Goal: Transaction & Acquisition: Book appointment/travel/reservation

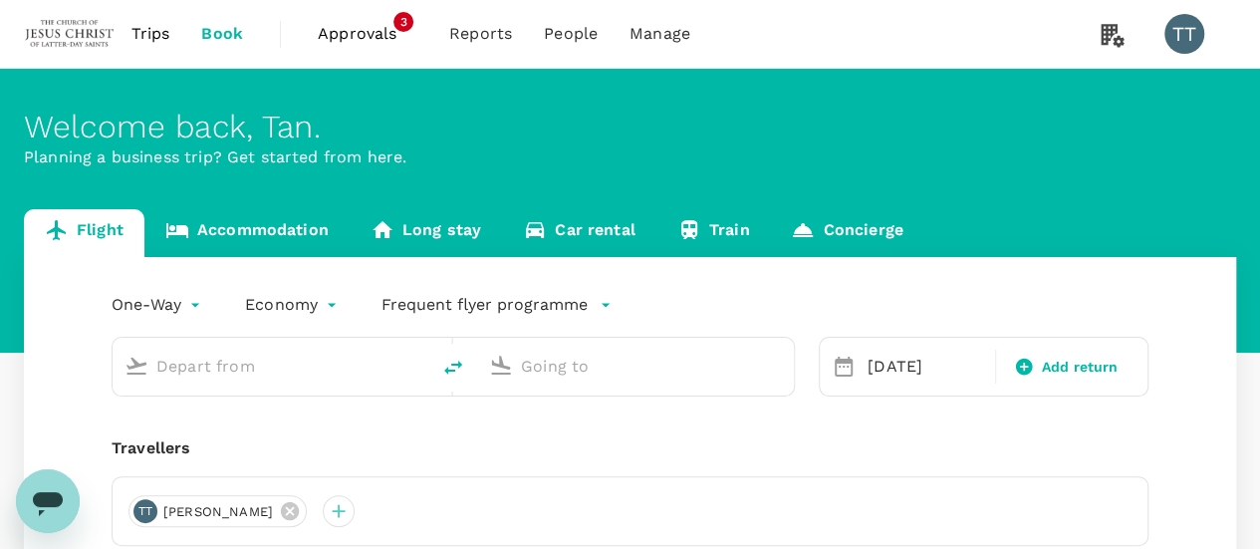
type input "Kuala Lumpur Intl ([GEOGRAPHIC_DATA])"
type input "[GEOGRAPHIC_DATA] (SLC)"
type input "Kuala Lumpur Intl ([GEOGRAPHIC_DATA])"
type input "[GEOGRAPHIC_DATA] (SLC)"
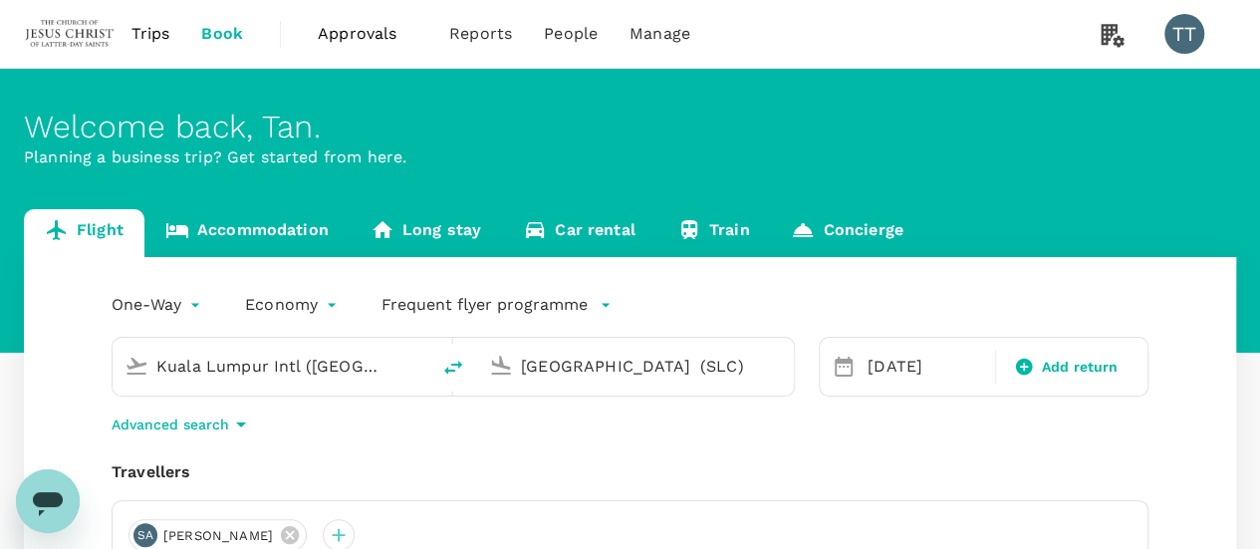
click at [327, 359] on input "Kuala Lumpur Intl ([GEOGRAPHIC_DATA])" at bounding box center [271, 366] width 231 height 31
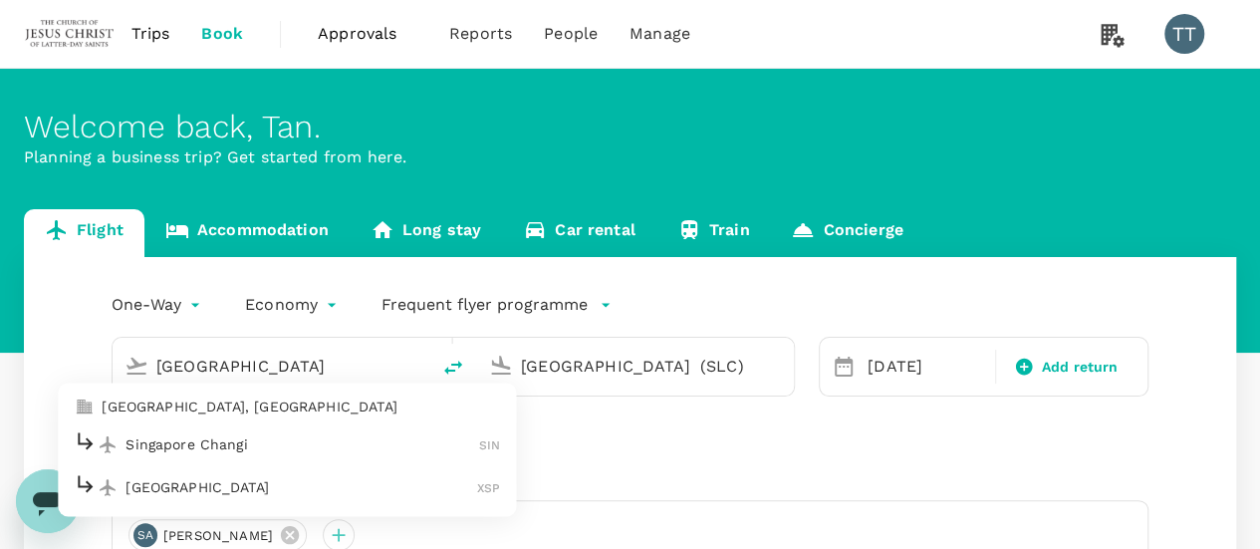
click at [341, 441] on p "Singapore Changi" at bounding box center [303, 444] width 354 height 20
type input "Singapore Changi (SIN)"
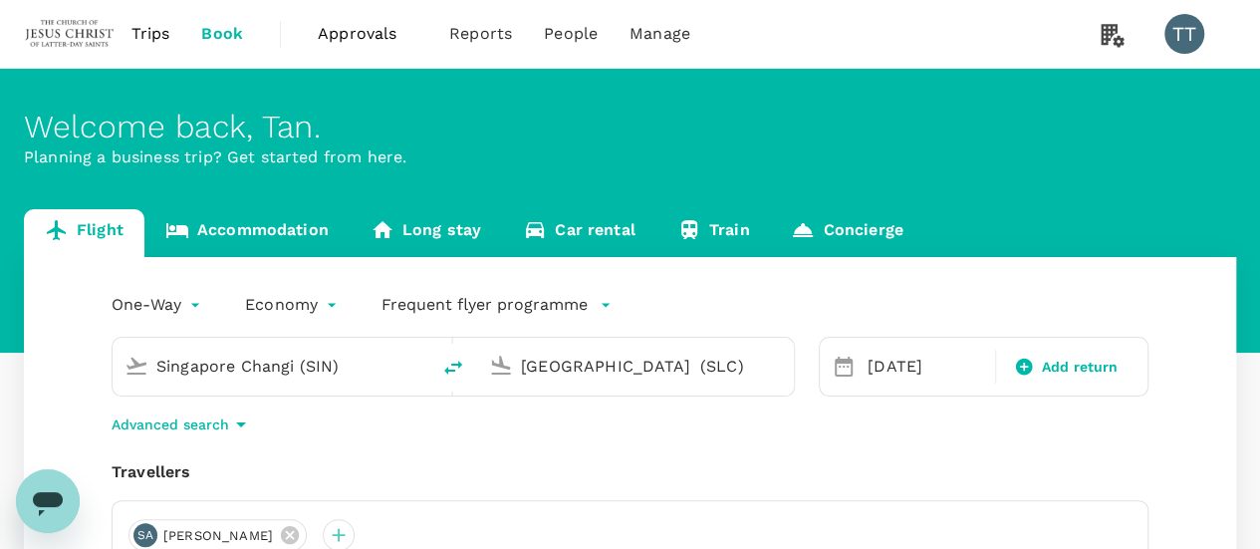
click at [626, 373] on input "[GEOGRAPHIC_DATA] (SLC)" at bounding box center [636, 366] width 231 height 31
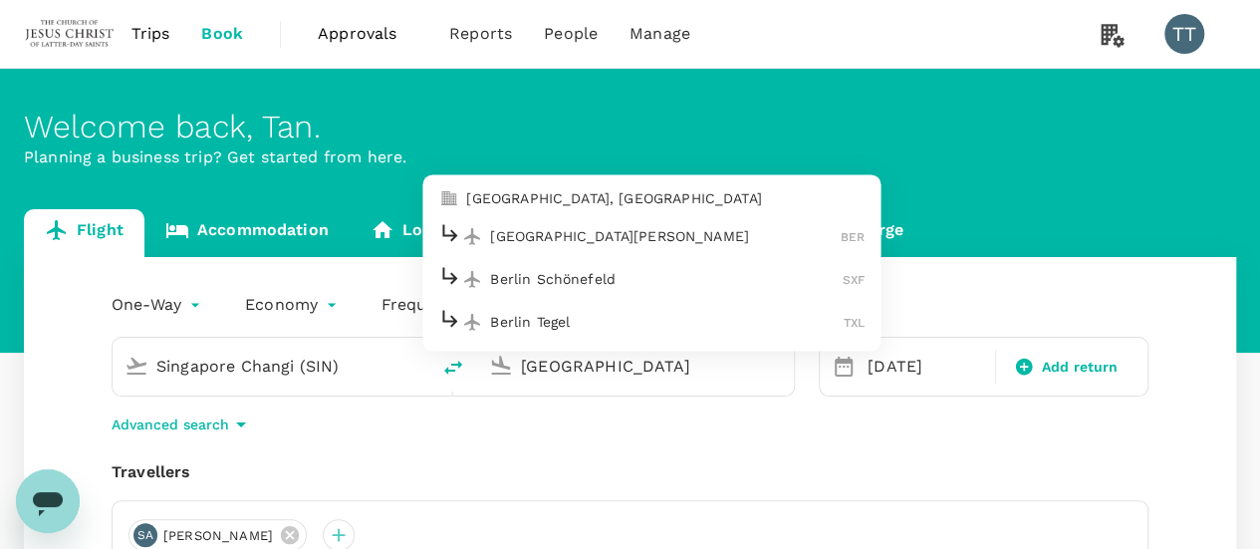
click at [623, 234] on p "[GEOGRAPHIC_DATA][PERSON_NAME]" at bounding box center [665, 236] width 351 height 20
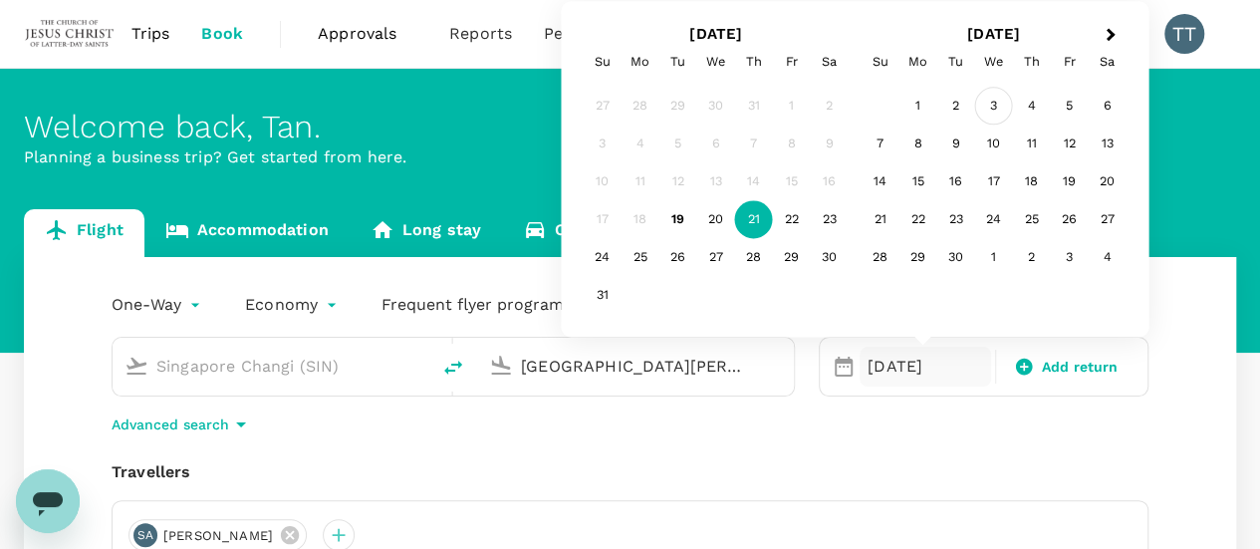
type input "[GEOGRAPHIC_DATA][PERSON_NAME] (BER)"
click at [992, 102] on div "3" at bounding box center [994, 107] width 38 height 38
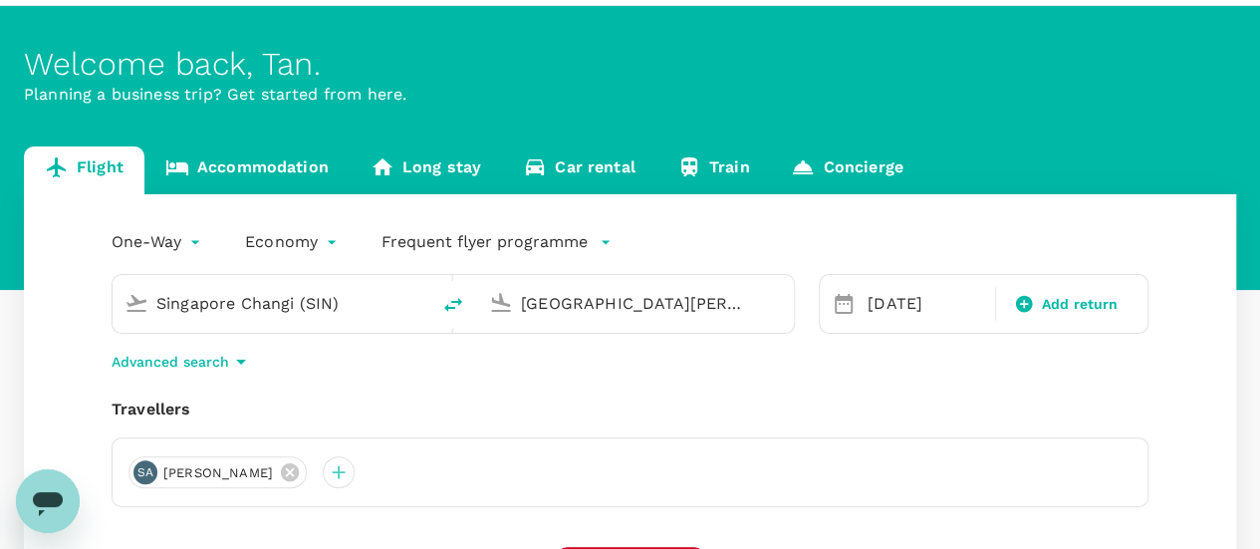
scroll to position [100, 0]
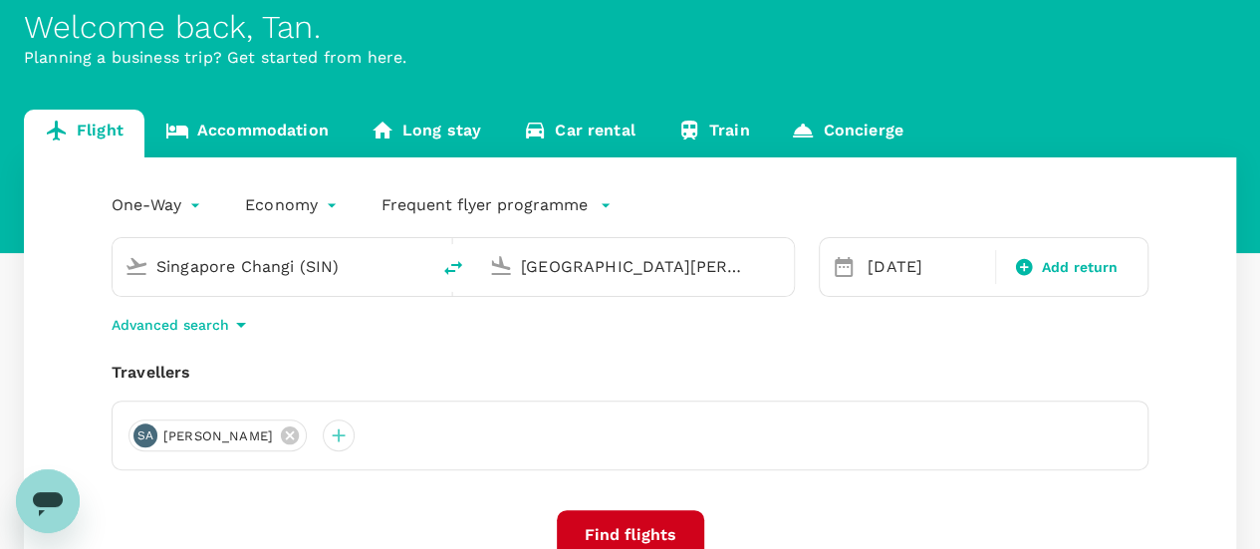
click at [621, 517] on button "Find flights" at bounding box center [630, 535] width 147 height 50
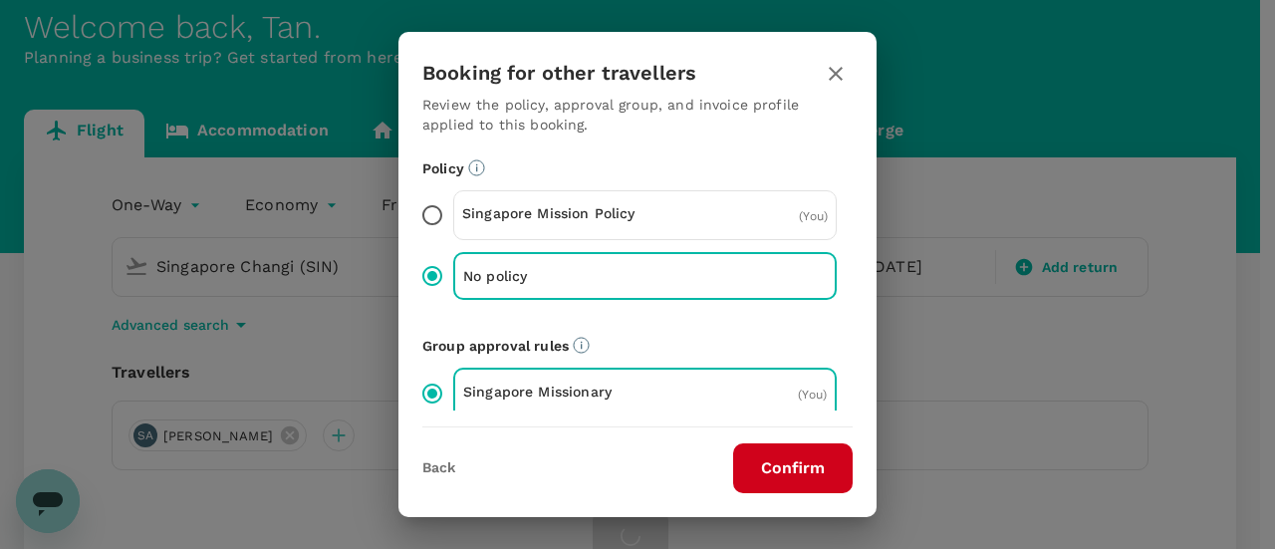
click at [797, 461] on button "Confirm" at bounding box center [793, 468] width 120 height 50
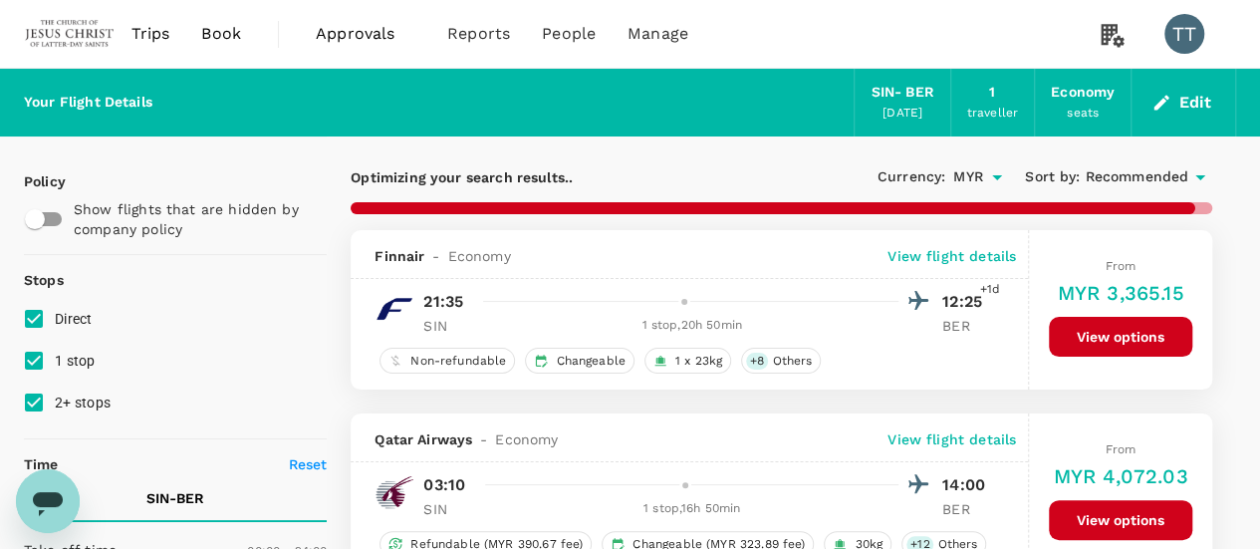
type input "2250"
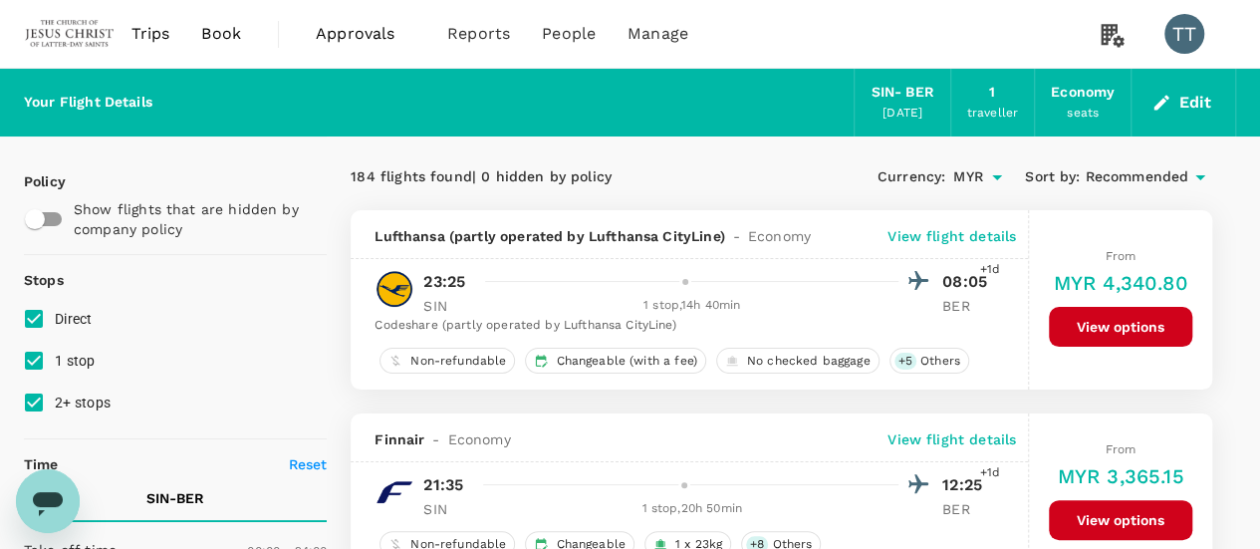
click at [1121, 172] on span "Recommended" at bounding box center [1137, 177] width 104 height 22
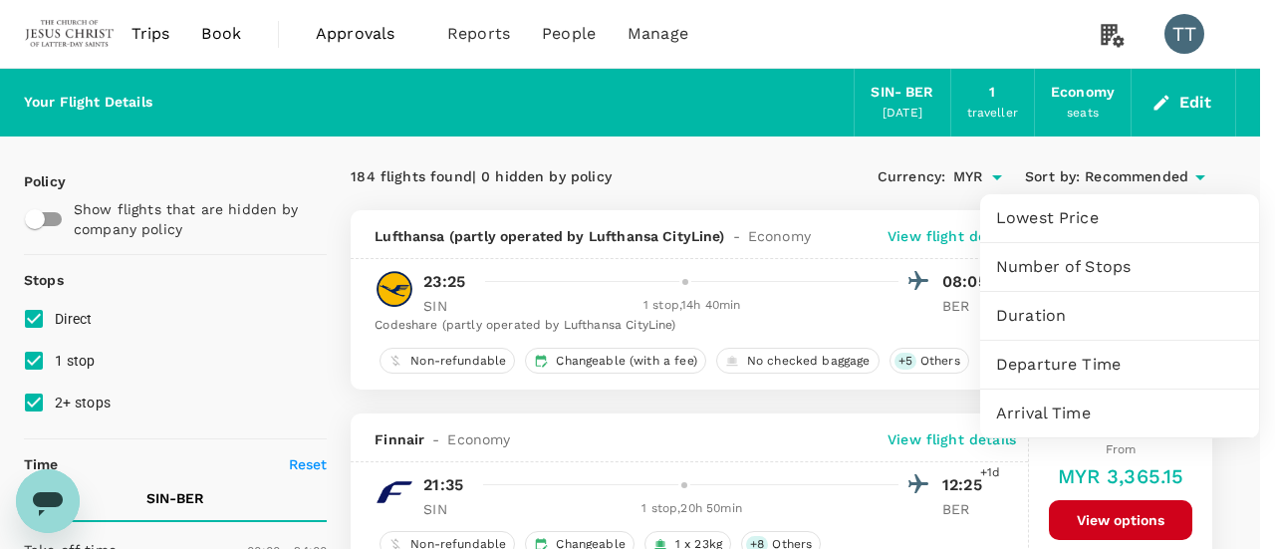
click at [1098, 358] on span "Departure Time" at bounding box center [1119, 365] width 247 height 24
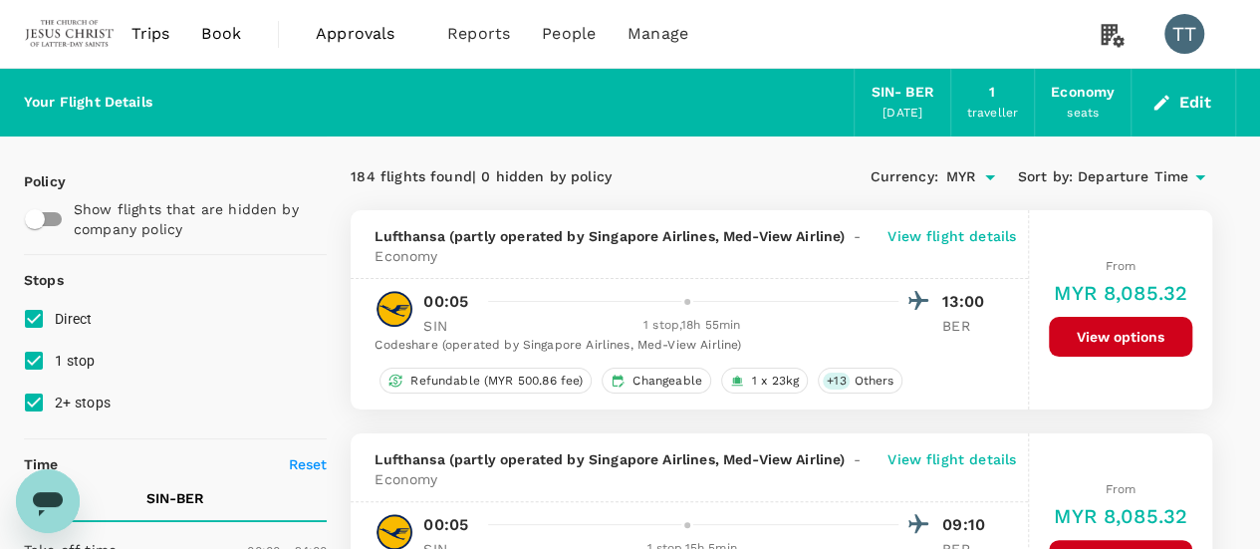
click at [1104, 182] on span "Departure Time" at bounding box center [1133, 177] width 111 height 22
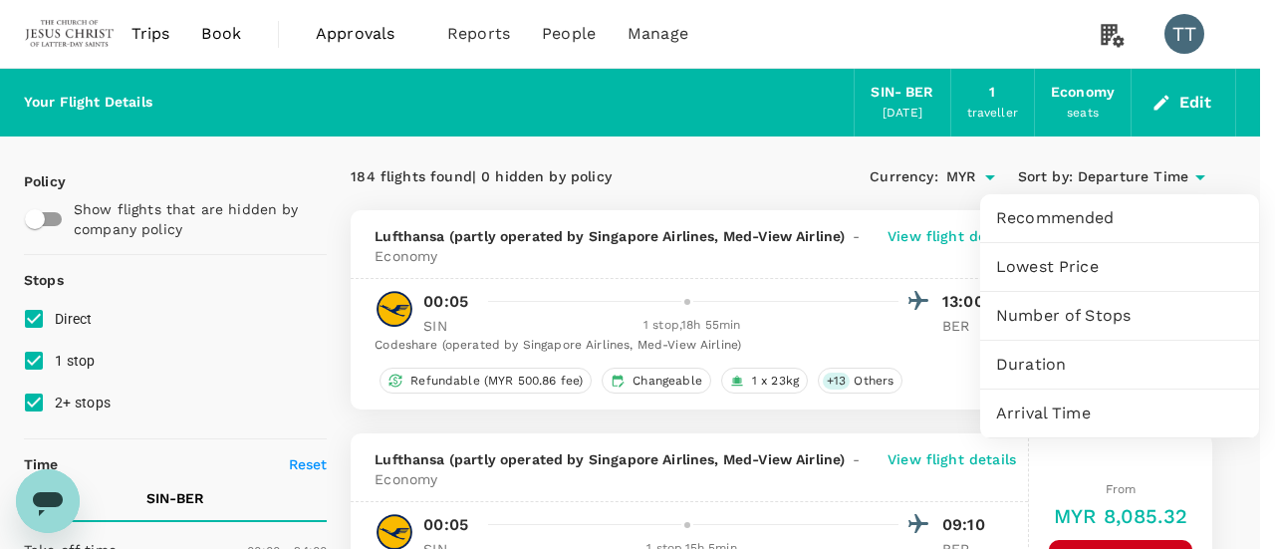
click at [1057, 361] on span "Duration" at bounding box center [1119, 365] width 247 height 24
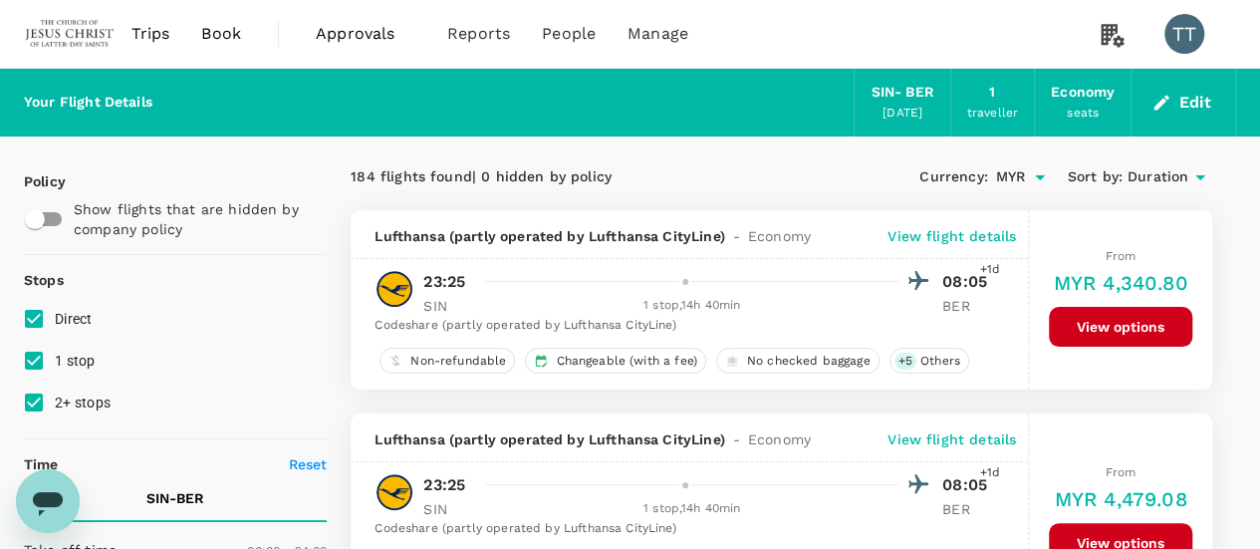
click at [944, 237] on p "View flight details" at bounding box center [952, 236] width 129 height 20
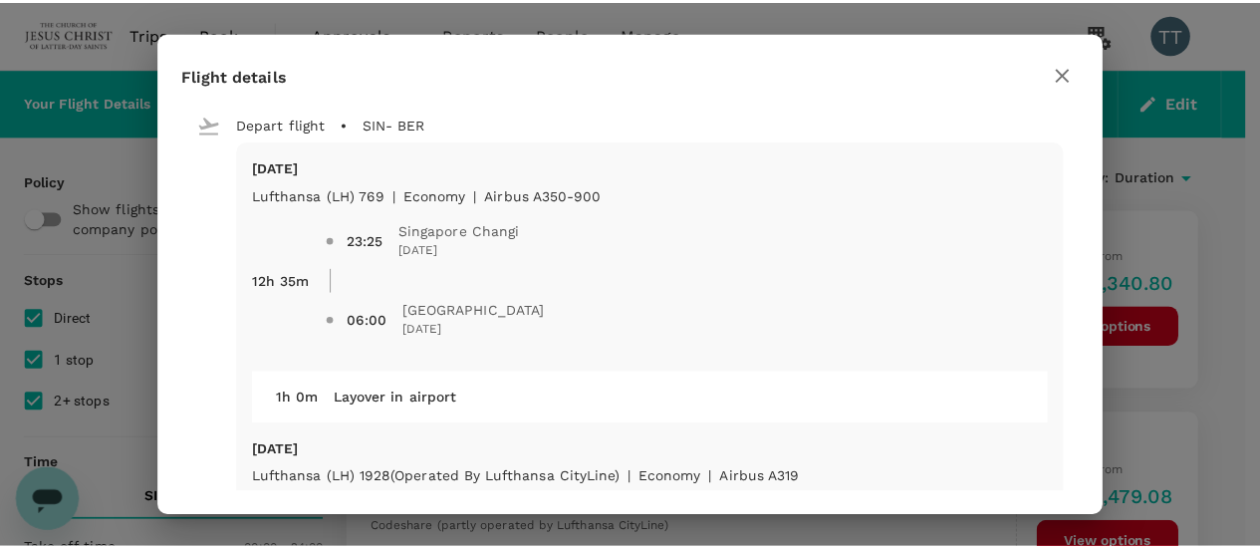
scroll to position [199, 0]
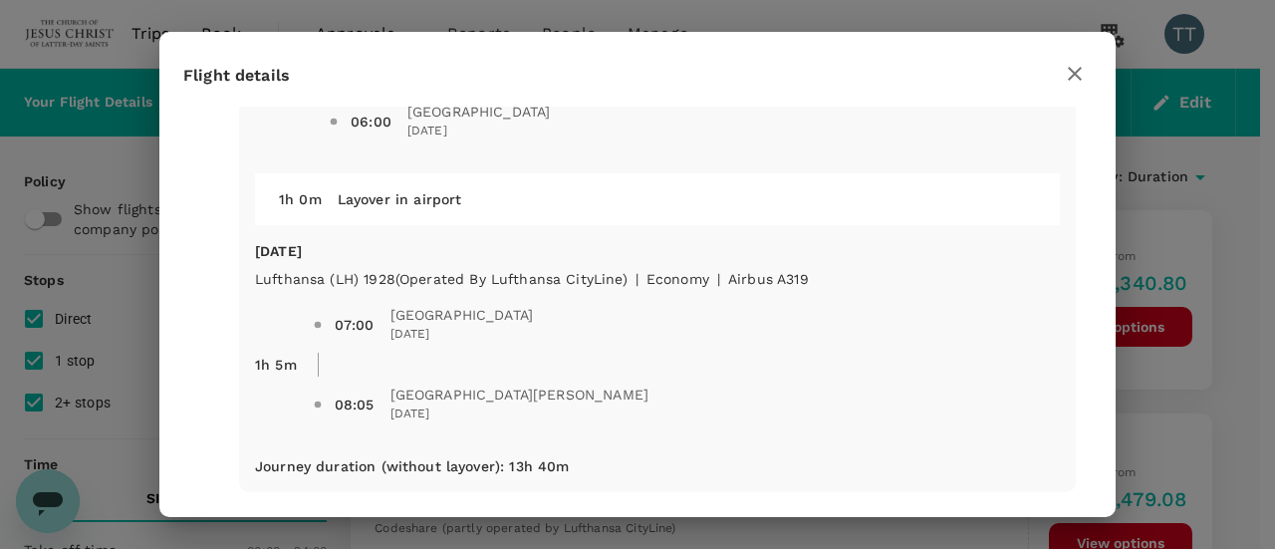
click at [1058, 87] on div at bounding box center [1075, 73] width 34 height 35
click at [1064, 81] on icon "button" at bounding box center [1075, 74] width 24 height 24
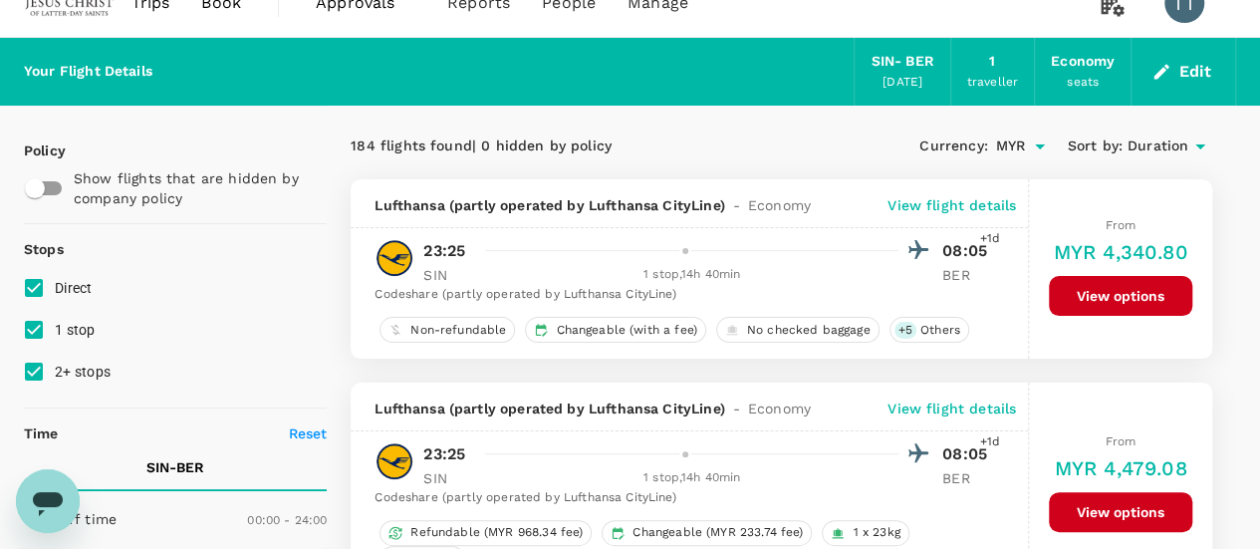
scroll to position [0, 0]
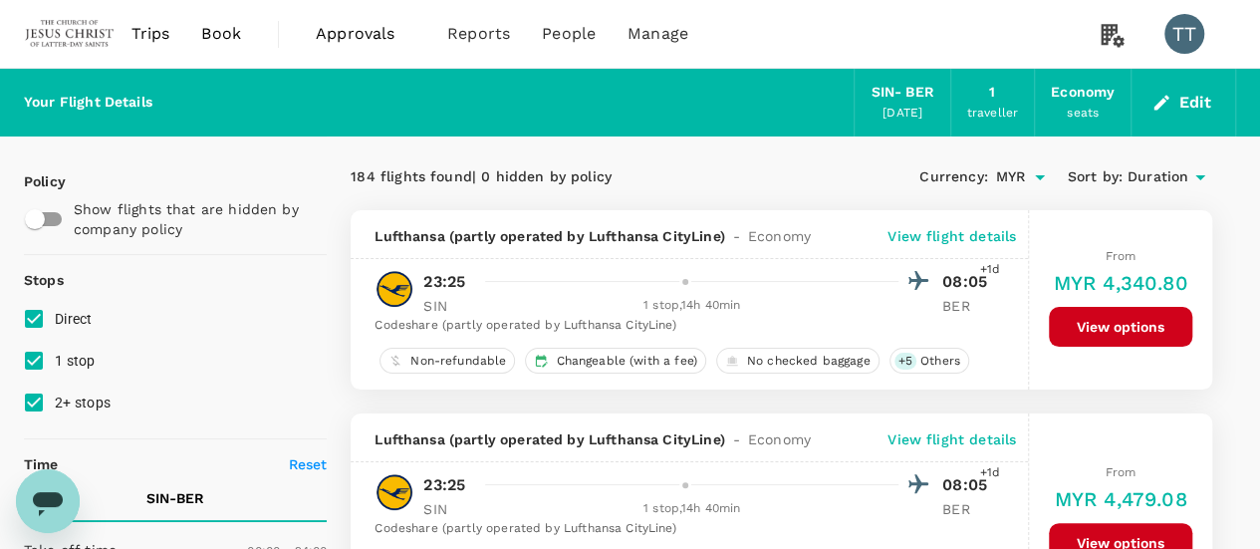
click at [1184, 105] on button "Edit" at bounding box center [1184, 103] width 72 height 32
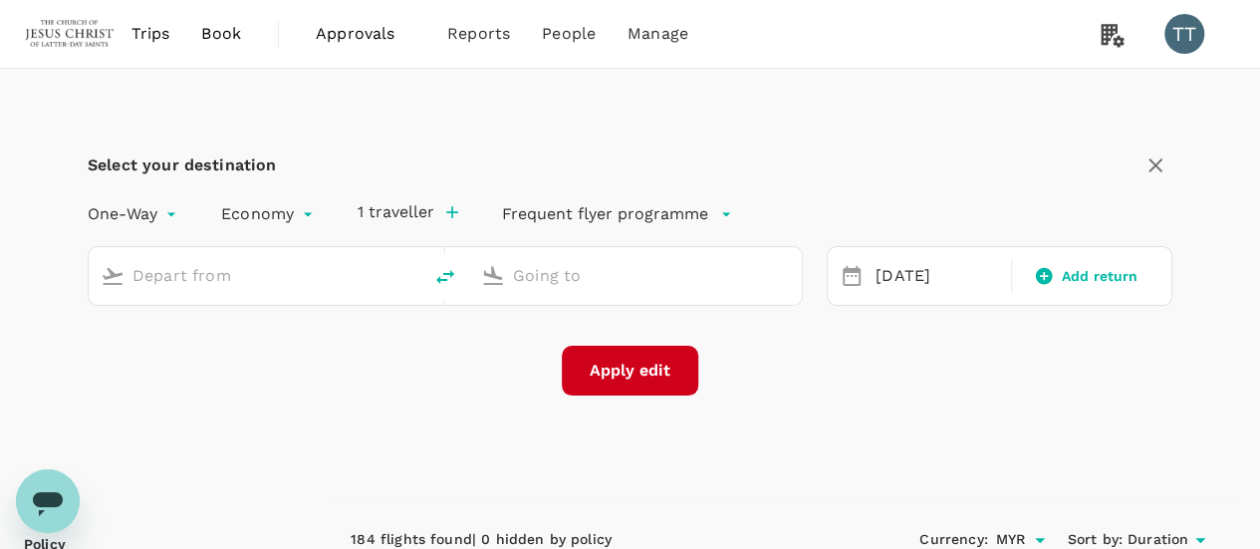
type input "Singapore Changi (SIN)"
type input "[GEOGRAPHIC_DATA][PERSON_NAME] (BER)"
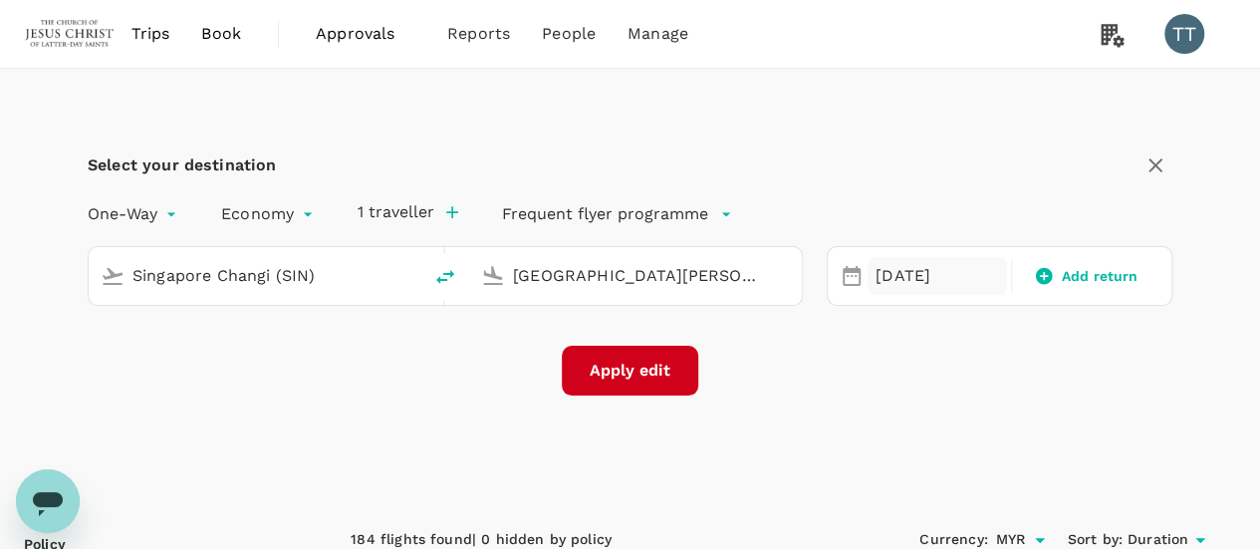
click at [947, 288] on div "[DATE]" at bounding box center [937, 276] width 139 height 39
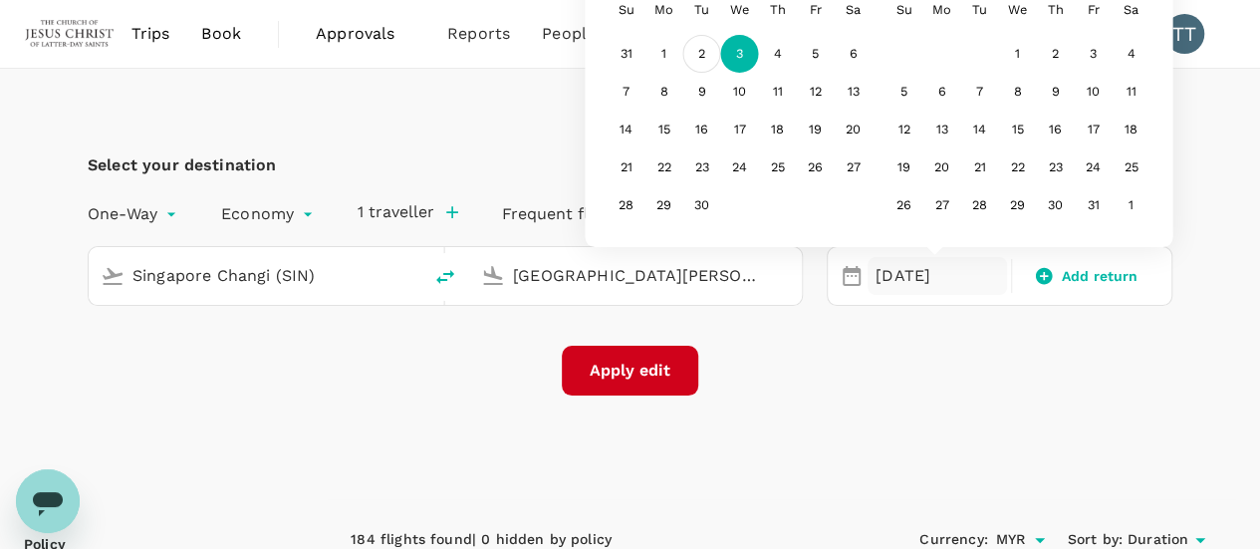
click at [703, 56] on div "2" at bounding box center [702, 54] width 38 height 38
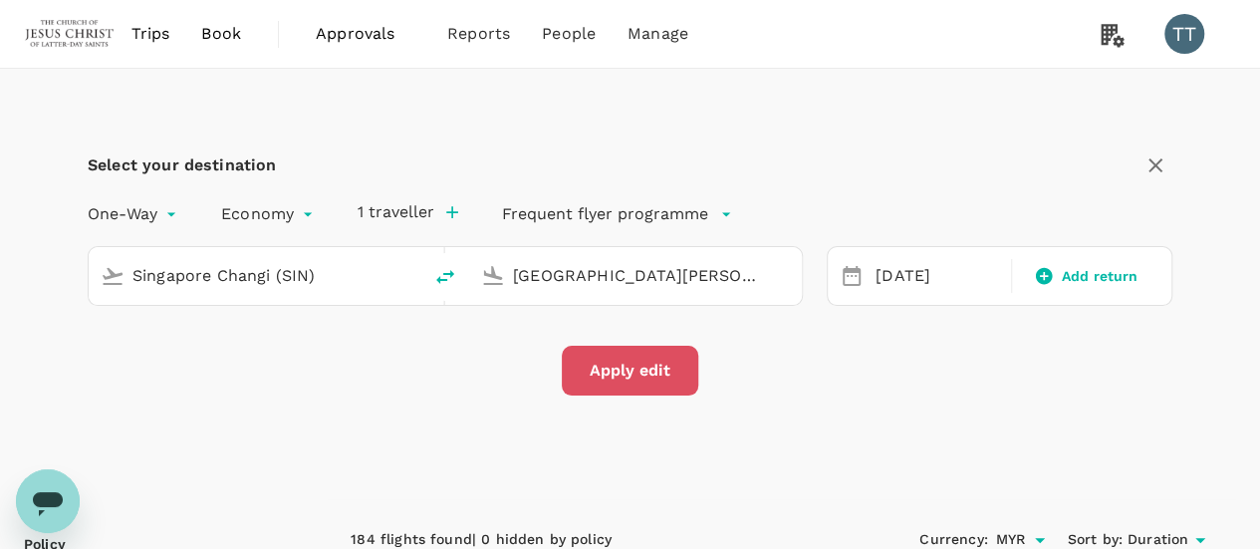
click at [667, 367] on button "Apply edit" at bounding box center [630, 371] width 136 height 50
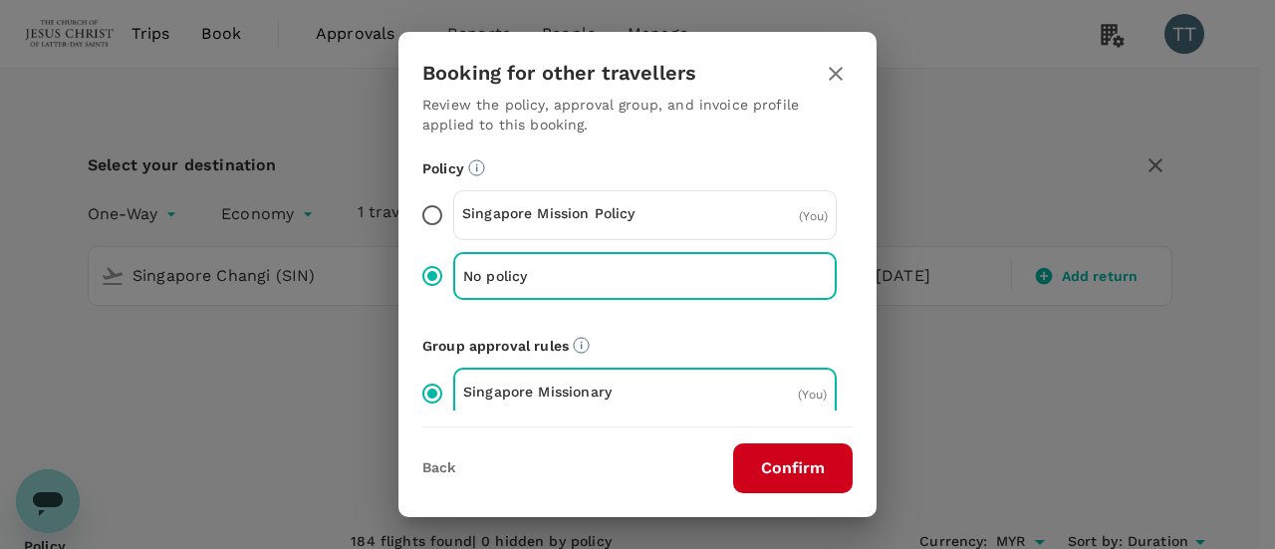
click at [801, 464] on button "Confirm" at bounding box center [793, 468] width 120 height 50
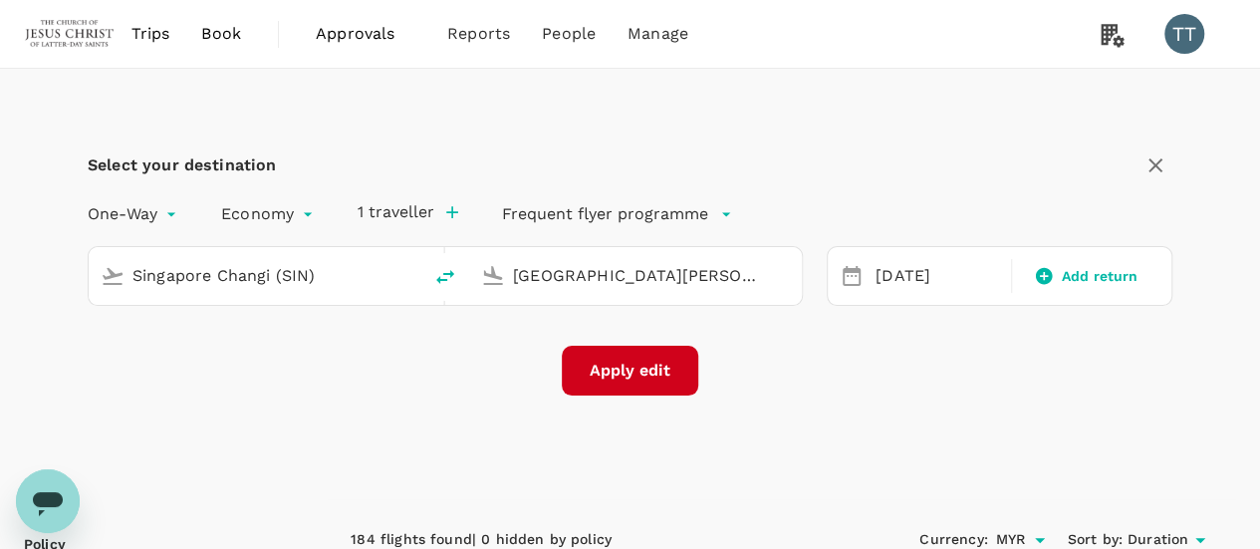
checkbox input "false"
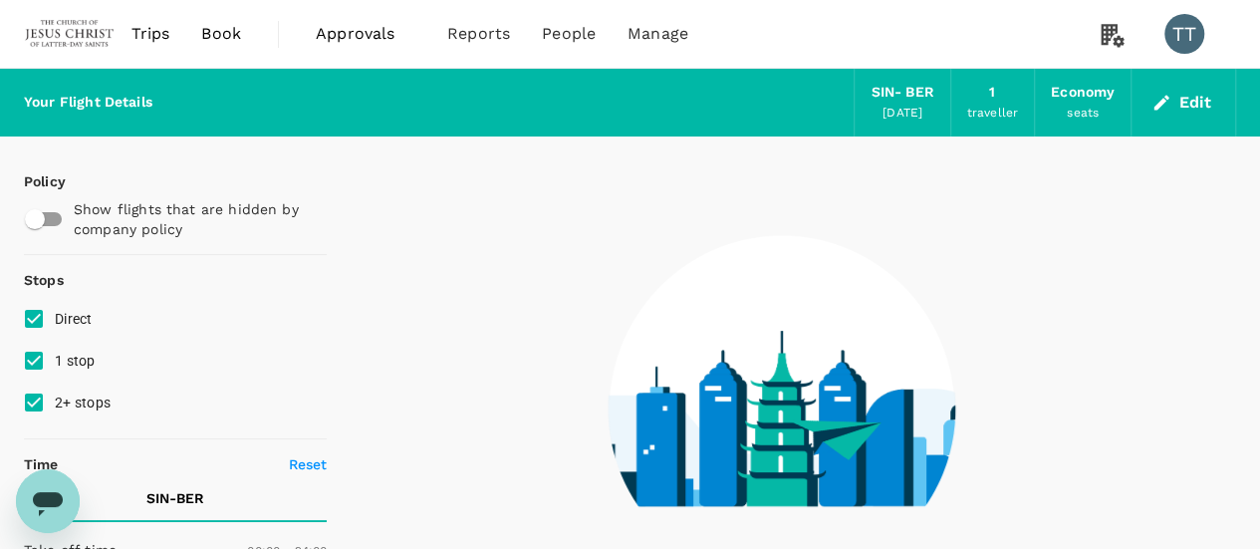
type input "1665"
checkbox input "true"
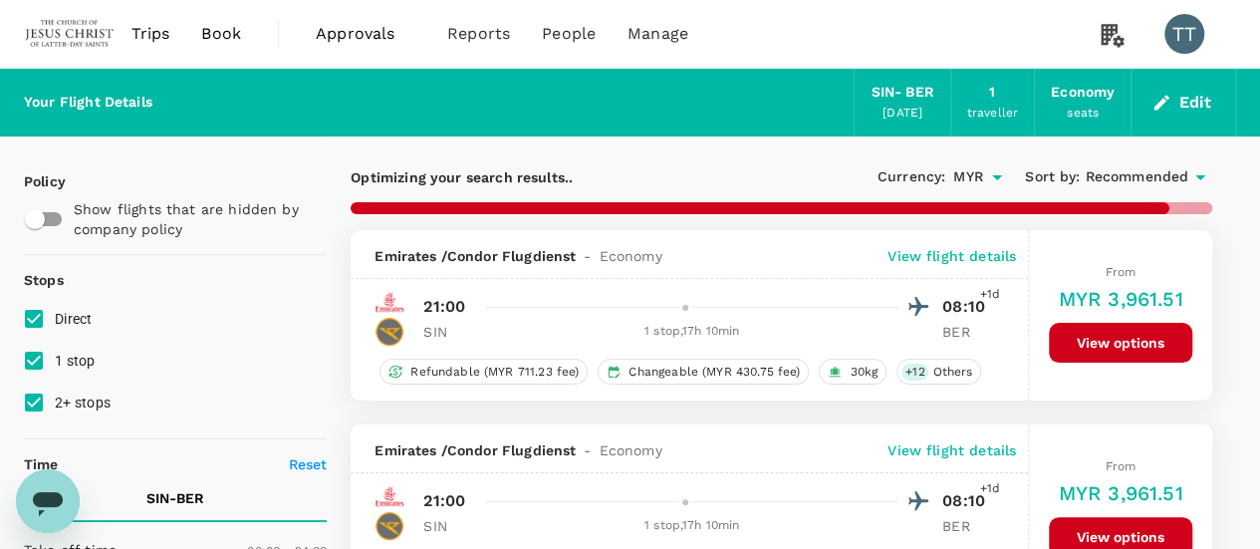
type input "2250"
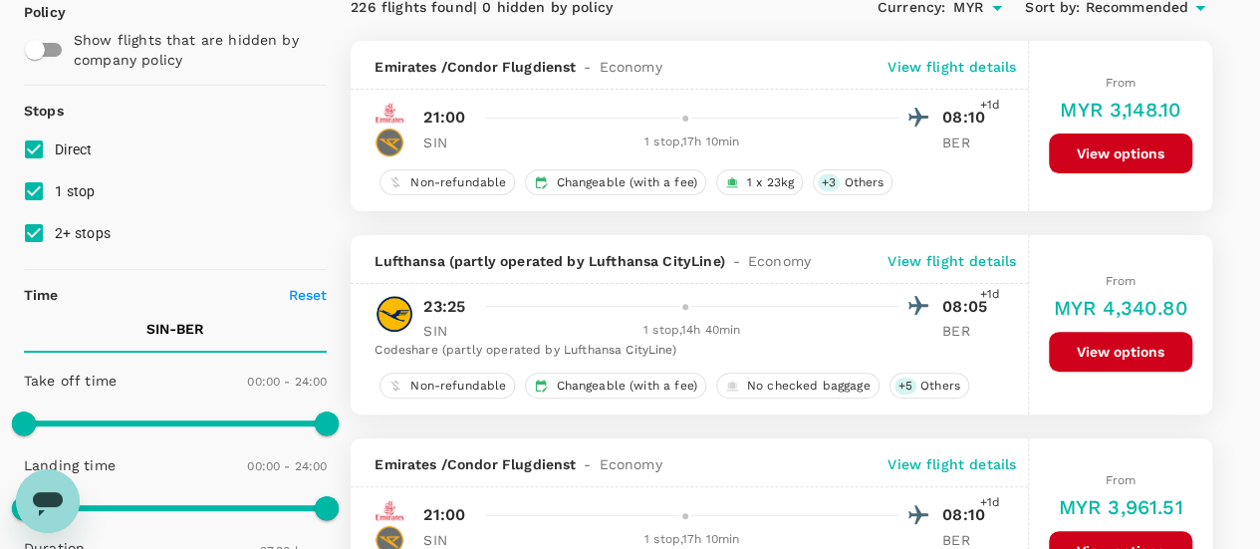
scroll to position [199, 0]
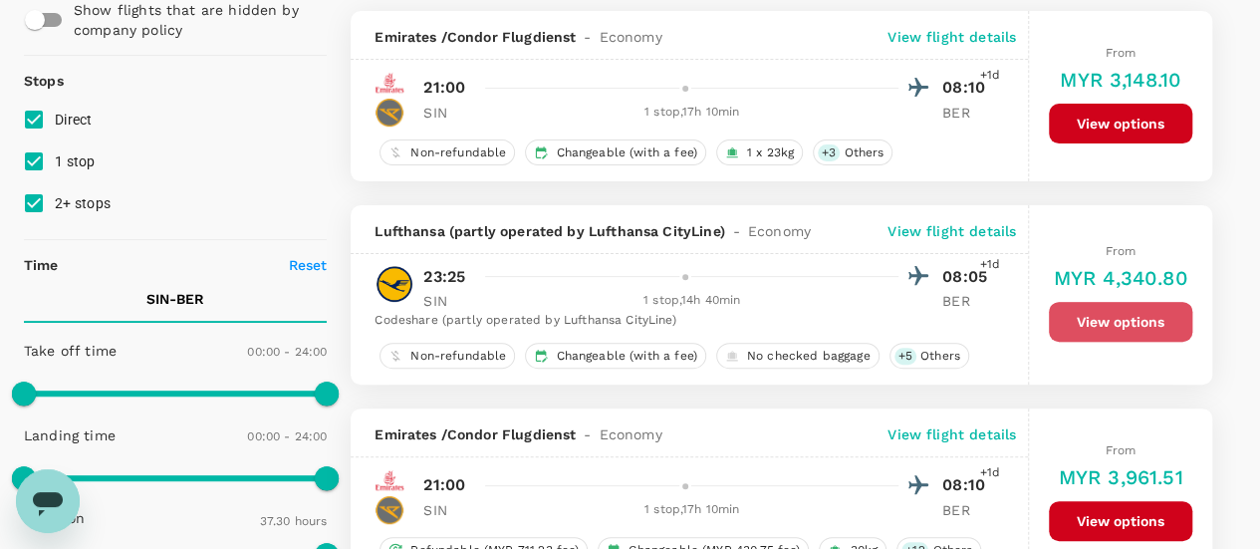
click at [1100, 328] on button "View options" at bounding box center [1120, 322] width 143 height 40
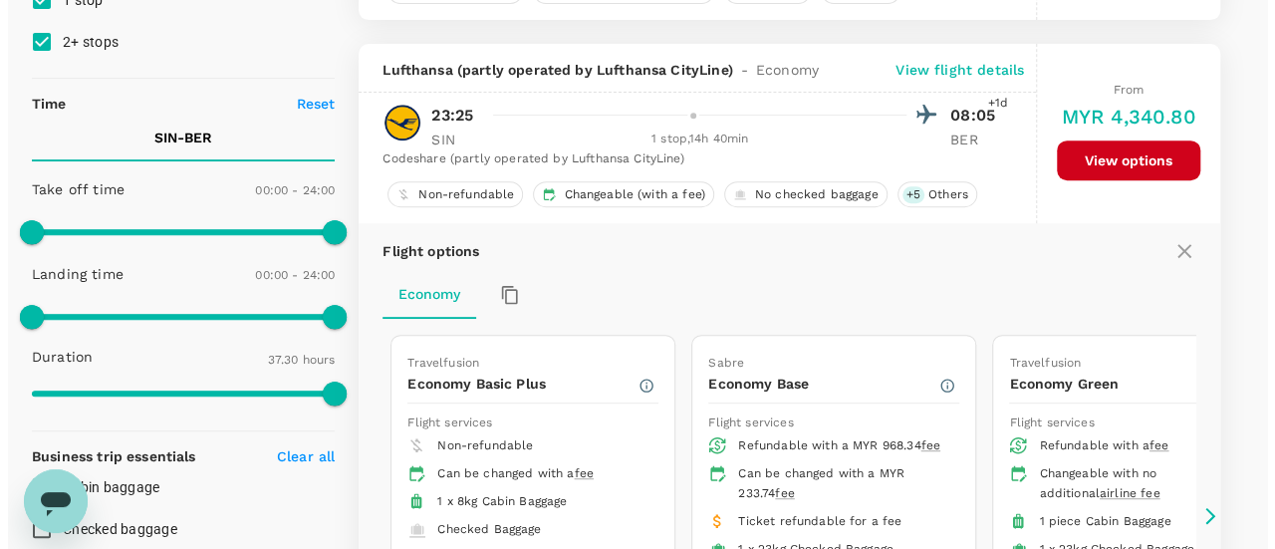
scroll to position [402, 0]
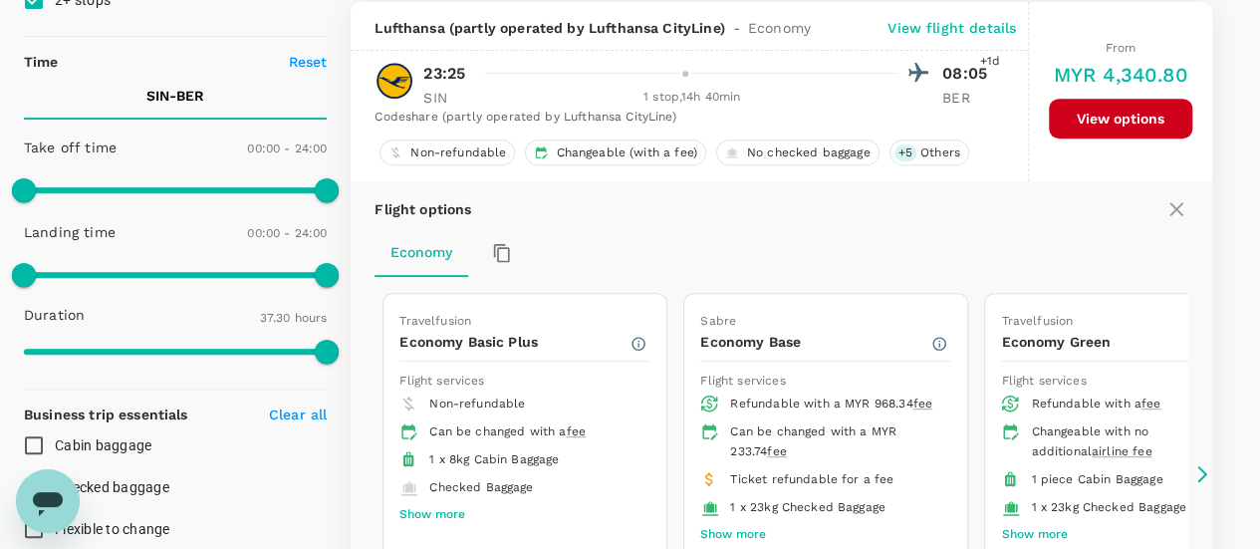
click at [945, 25] on p "View flight details" at bounding box center [952, 28] width 129 height 20
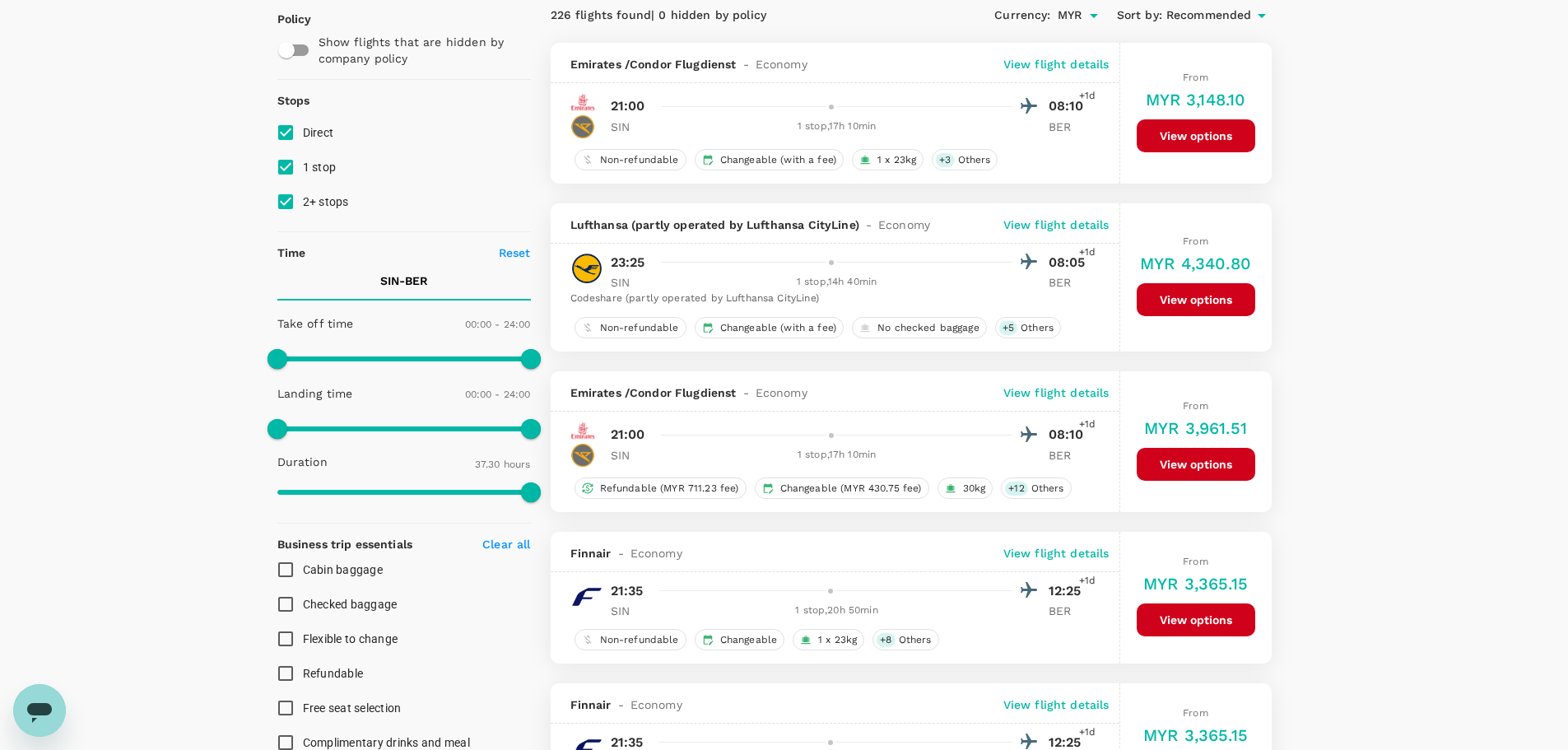
scroll to position [0, 0]
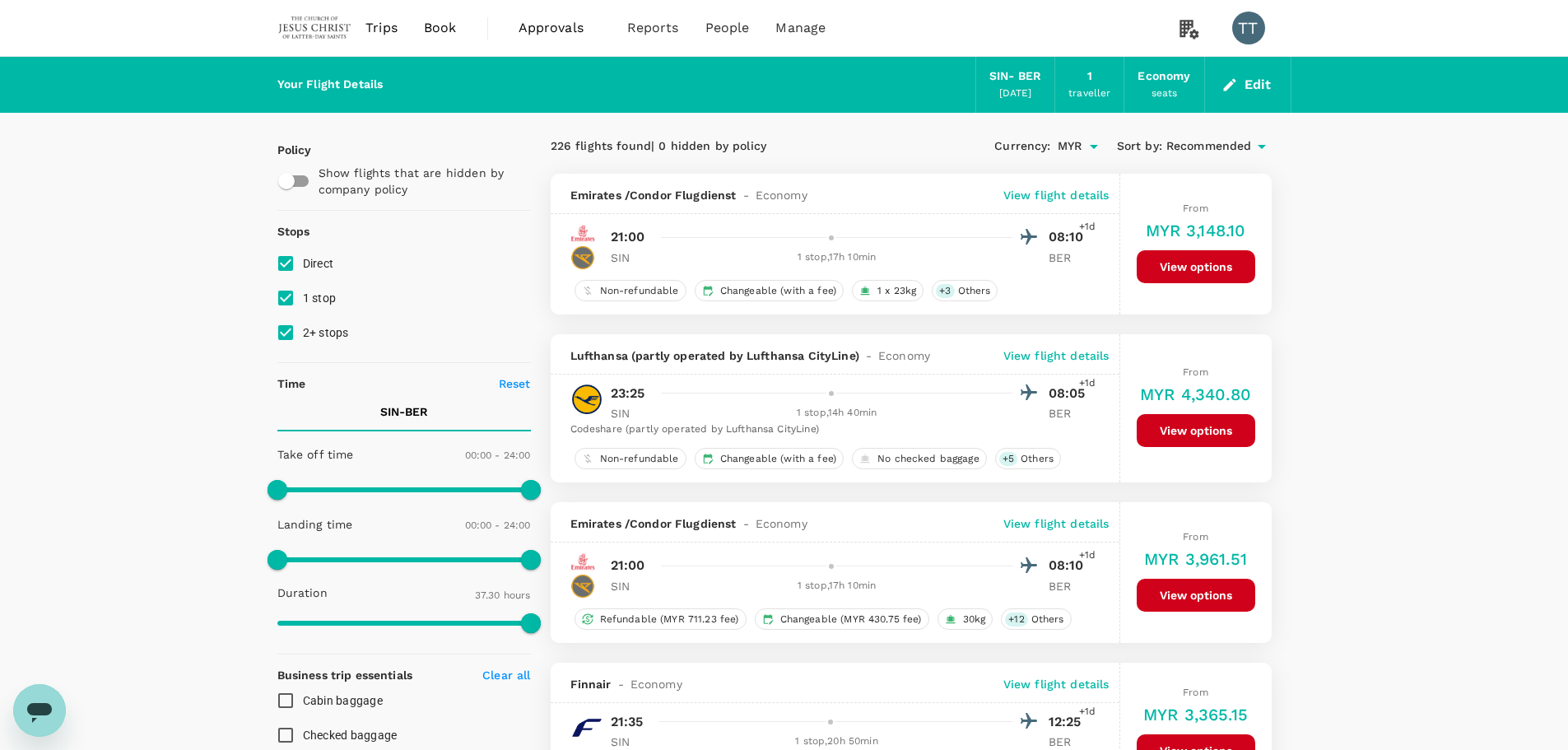
click at [1040, 358] on p "View flight details" at bounding box center [1056, 355] width 107 height 17
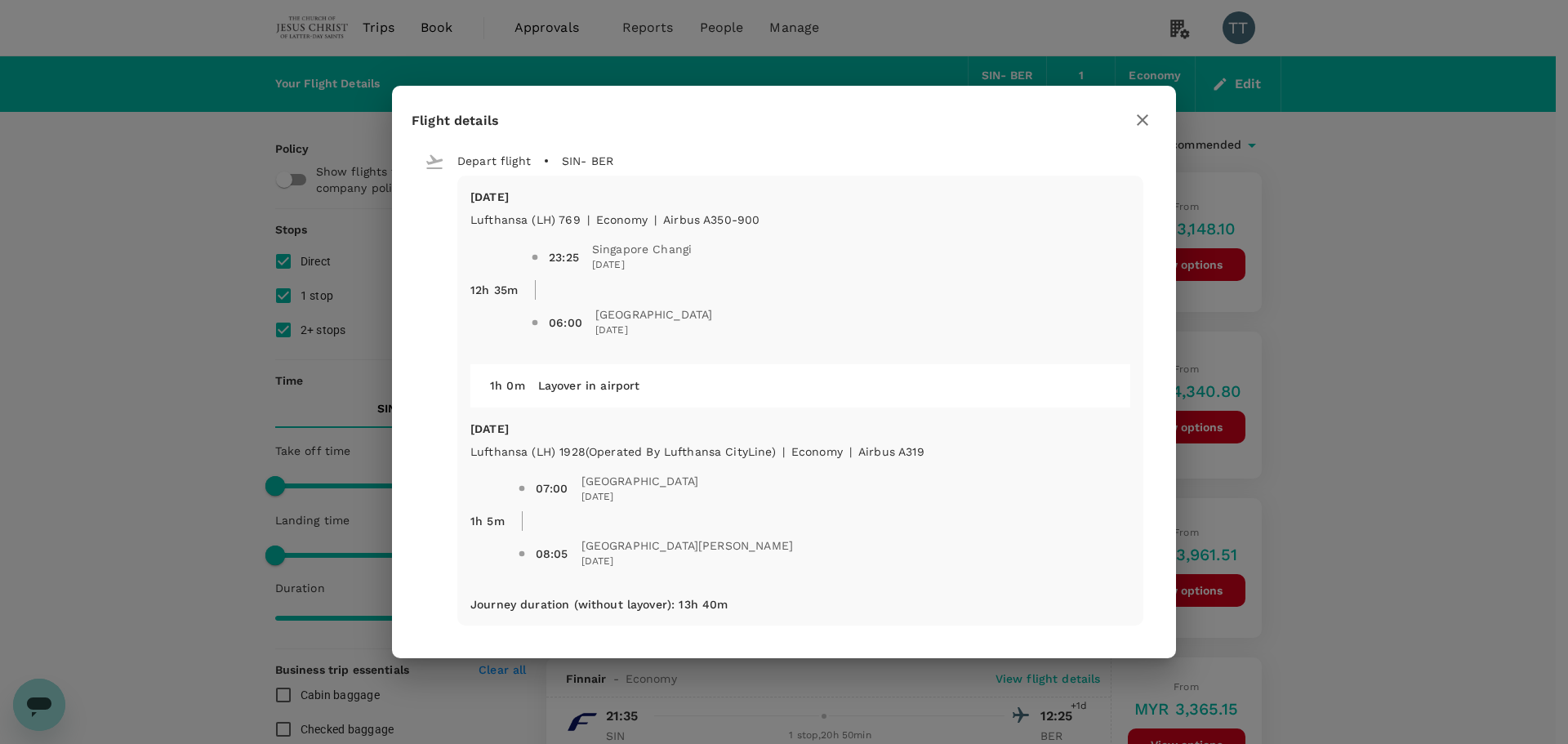
click at [1032, 116] on icon "button" at bounding box center [1143, 120] width 20 height 20
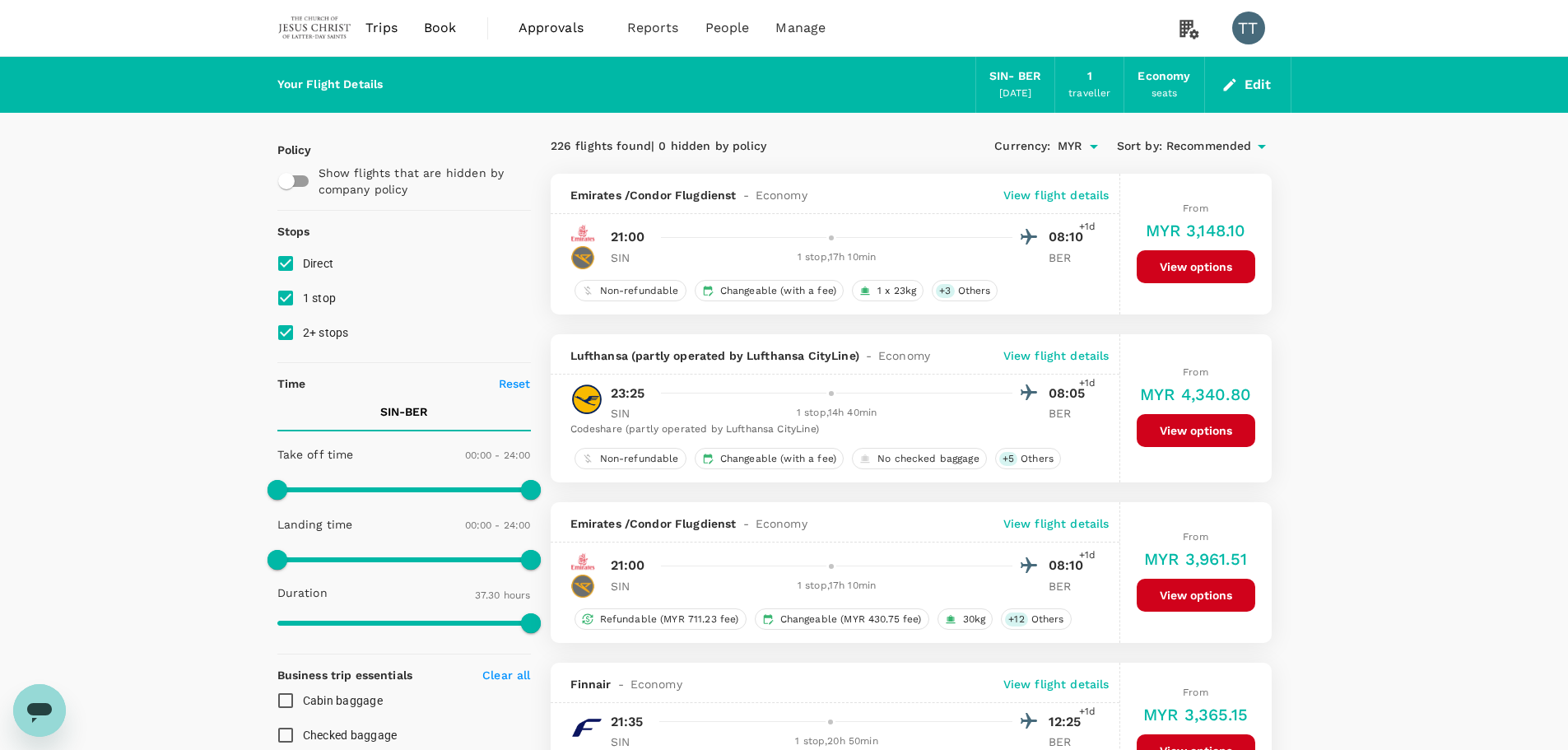
click at [1024, 453] on p "View flight details" at bounding box center [1056, 524] width 107 height 17
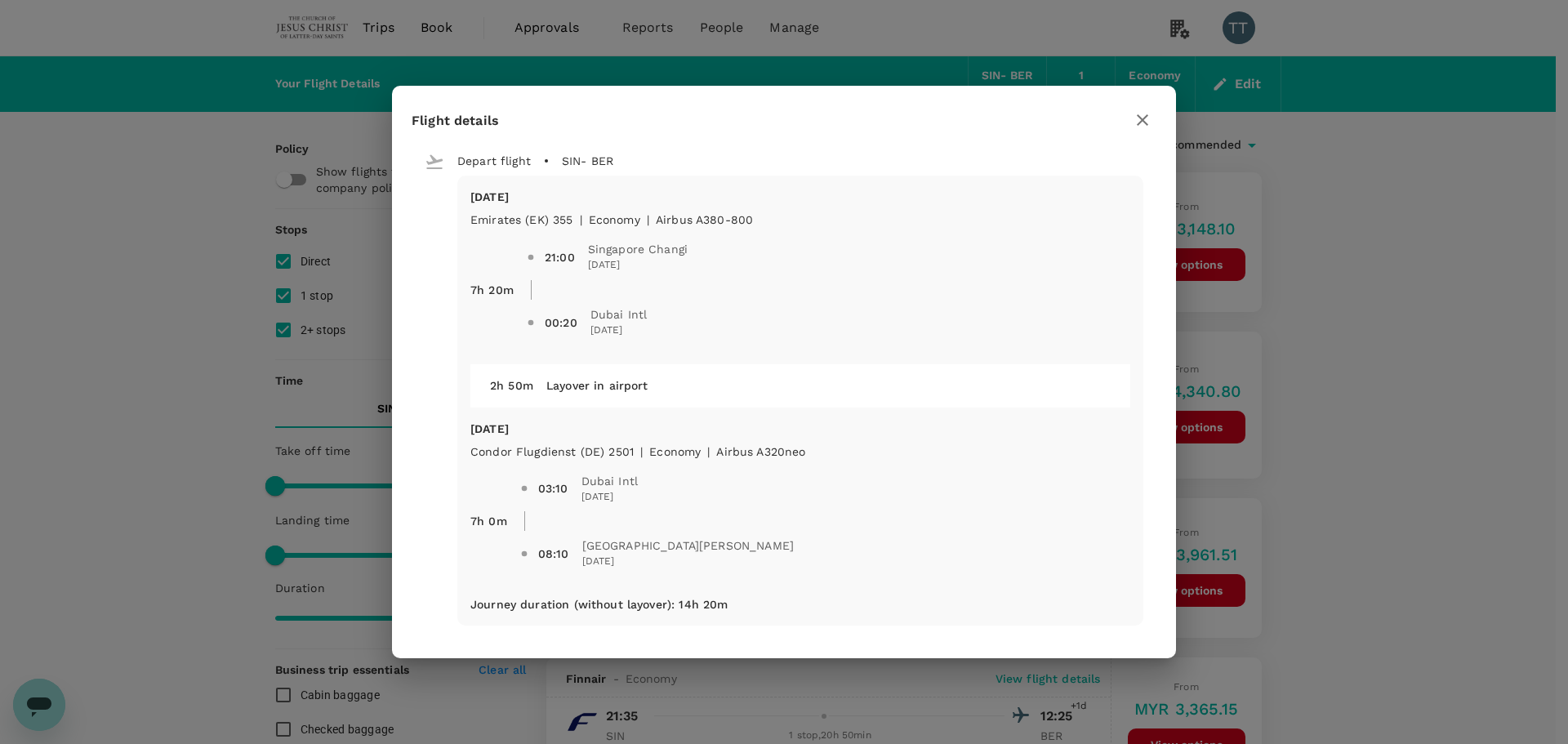
click at [1032, 121] on icon "button" at bounding box center [1143, 120] width 20 height 20
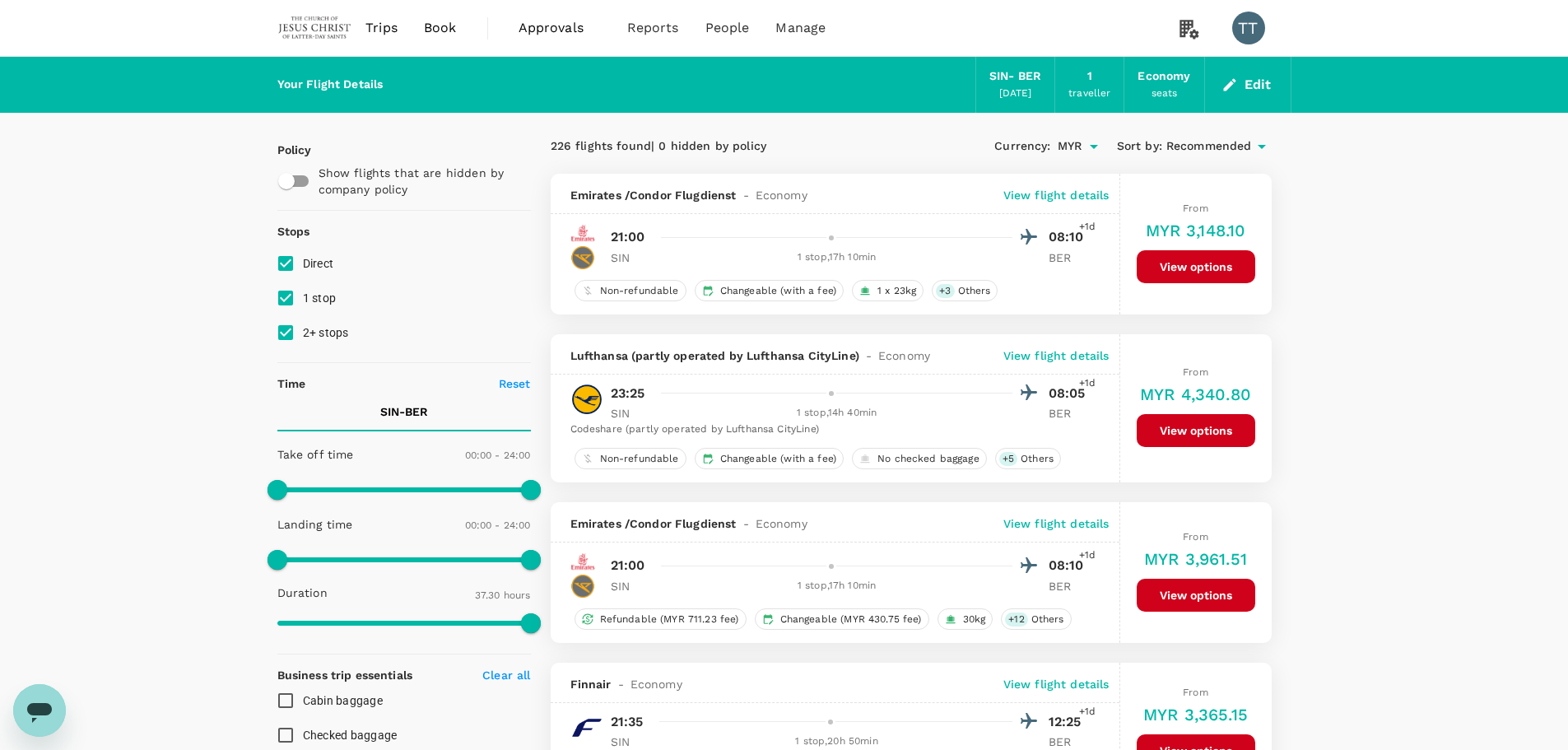
click at [1040, 358] on p "View flight details" at bounding box center [1056, 355] width 107 height 17
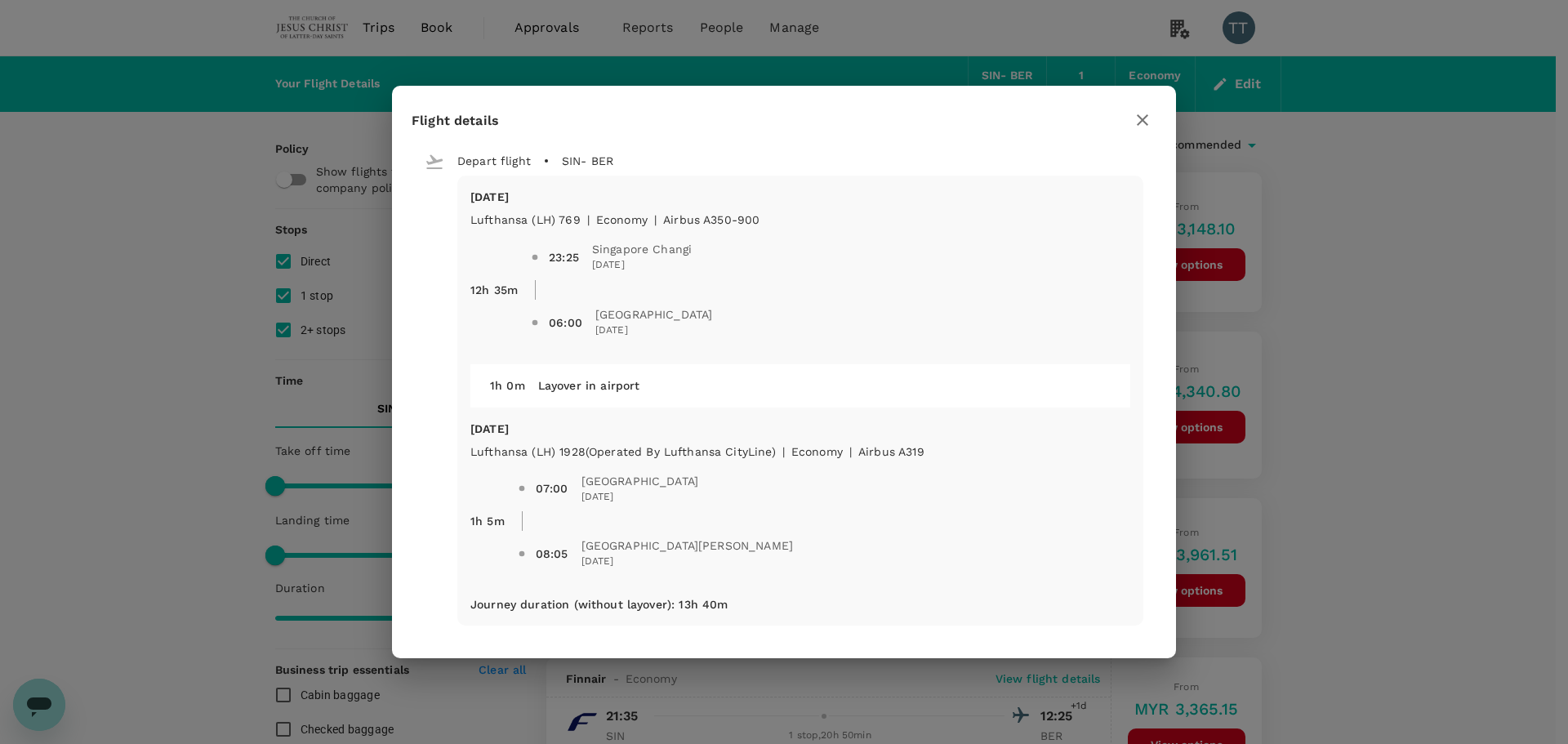
click at [1032, 114] on icon "button" at bounding box center [1143, 120] width 20 height 20
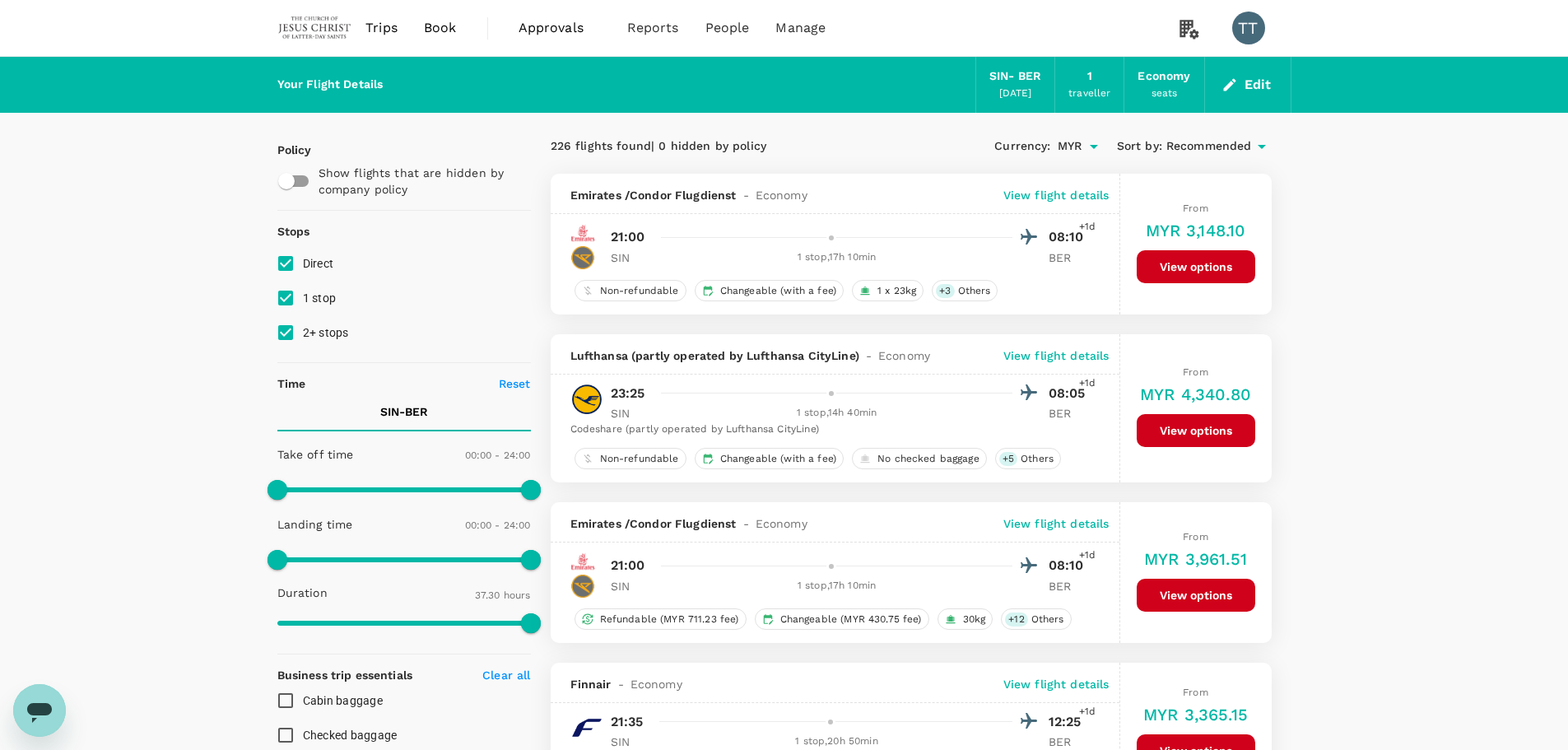
click at [1023, 453] on p "View flight details" at bounding box center [1056, 524] width 107 height 17
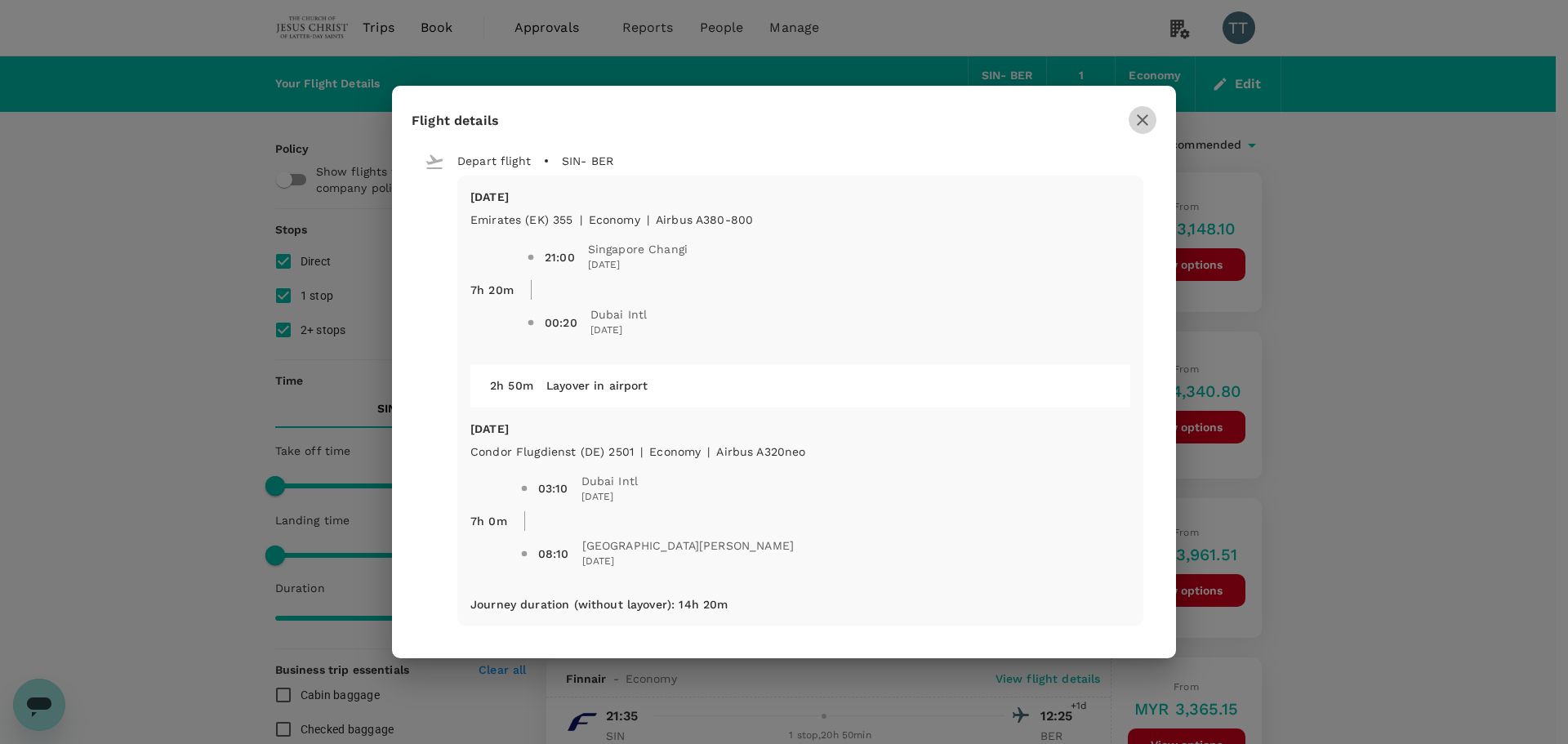
click at [1032, 116] on icon "button" at bounding box center [1143, 120] width 11 height 11
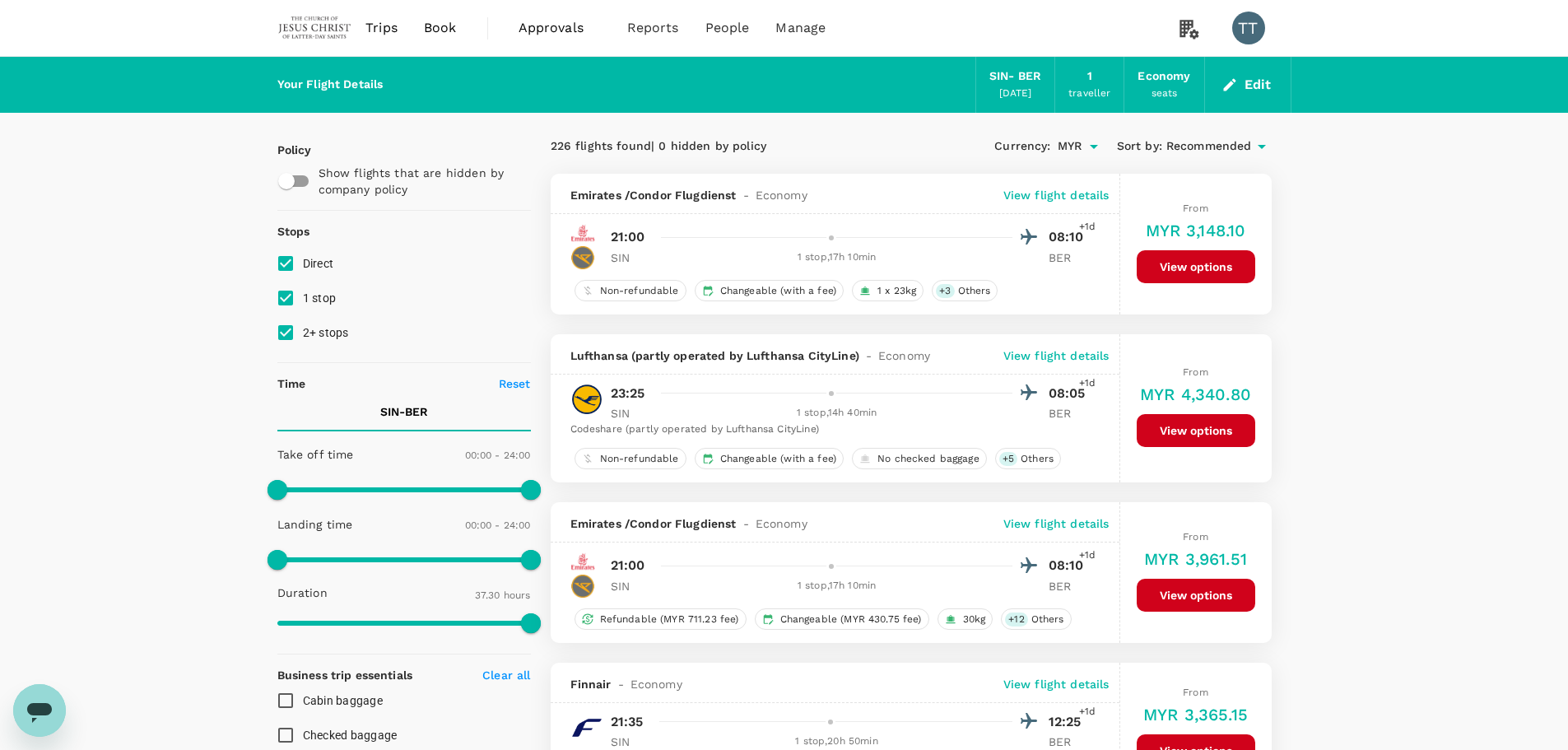
click at [1040, 358] on p "View flight details" at bounding box center [1056, 355] width 107 height 17
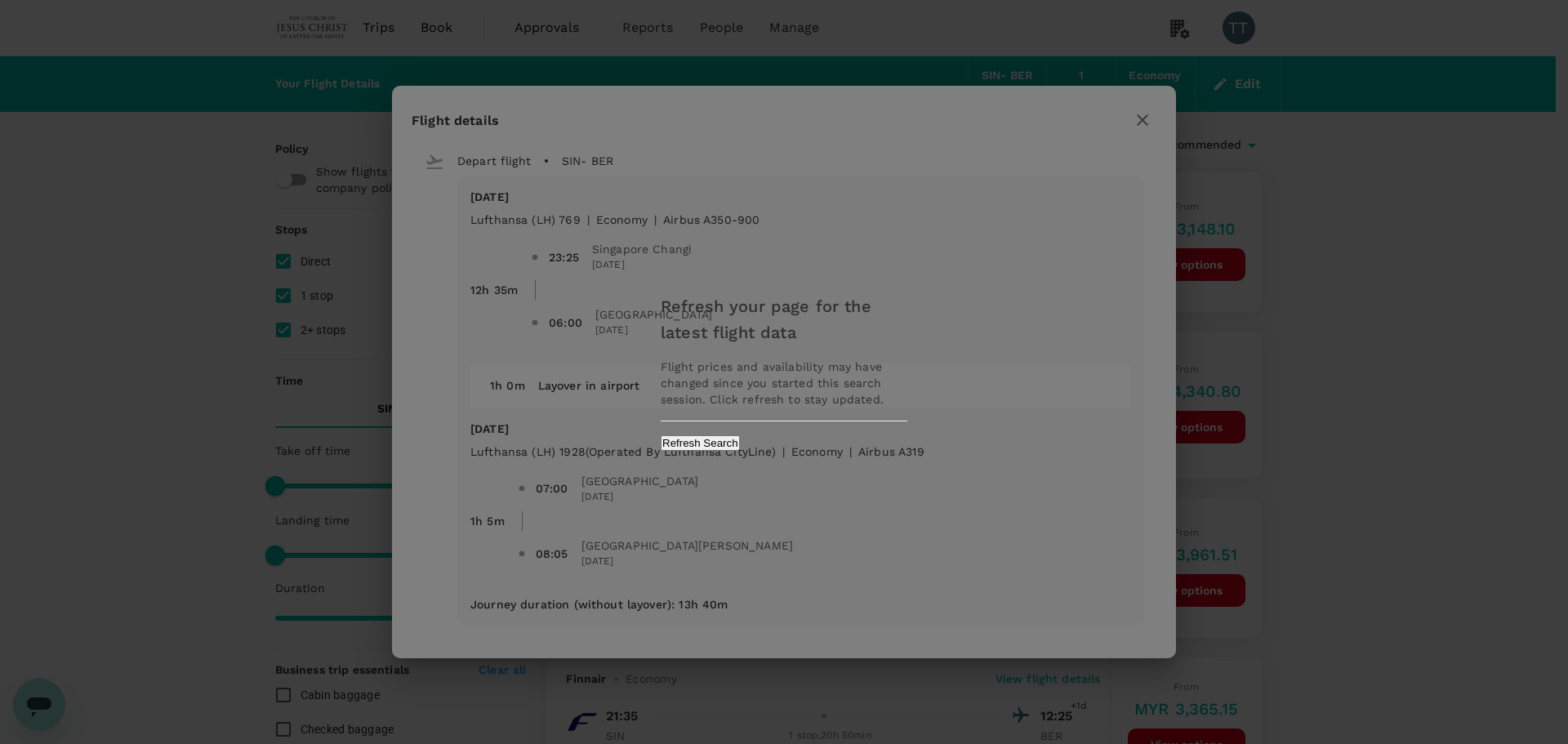
click at [740, 449] on button "Refresh Search" at bounding box center [700, 442] width 80 height 16
click at [1032, 120] on div "Refresh your page for the latest flight data Flight prices and availability may…" at bounding box center [784, 372] width 1568 height 744
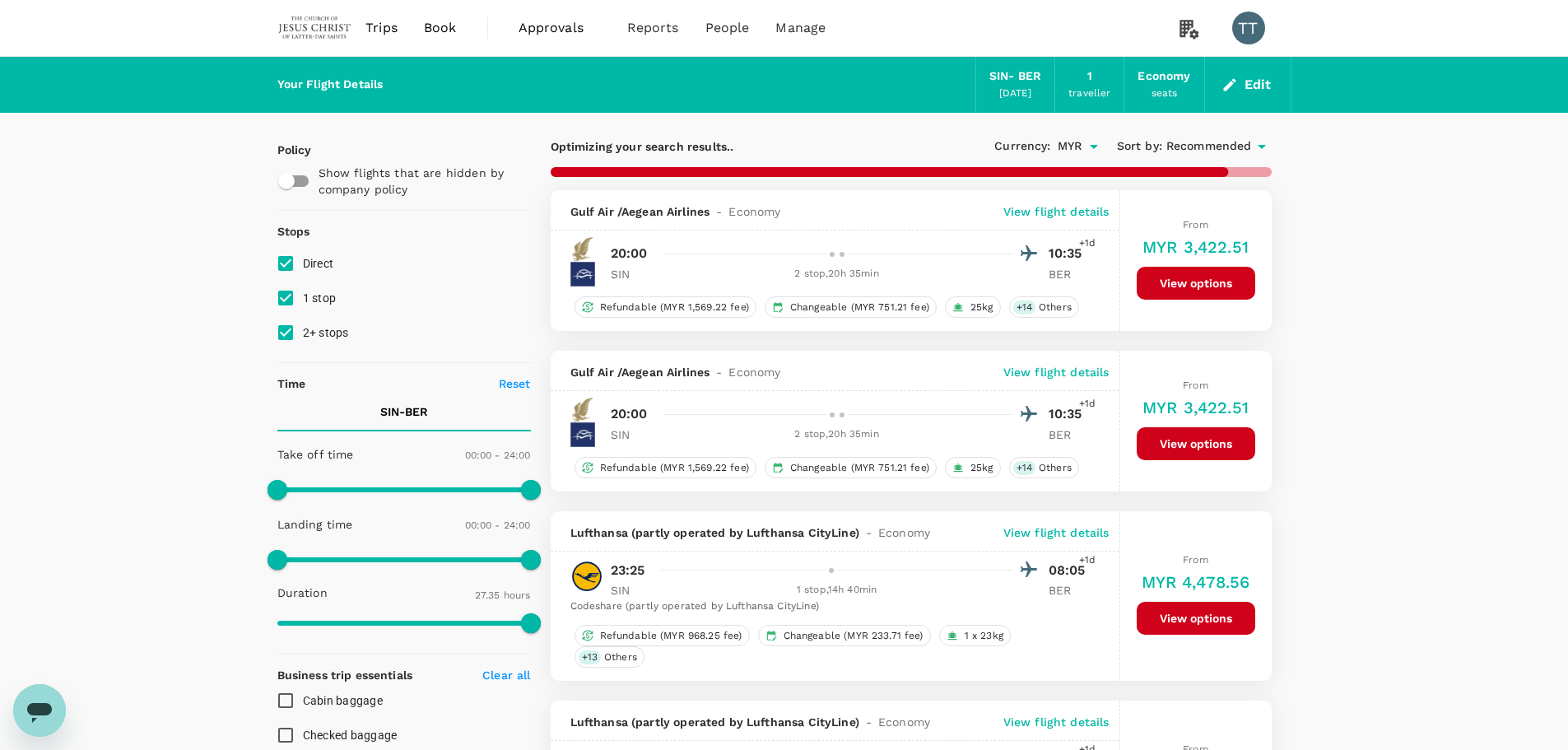
type input "2250"
